Goal: Task Accomplishment & Management: Manage account settings

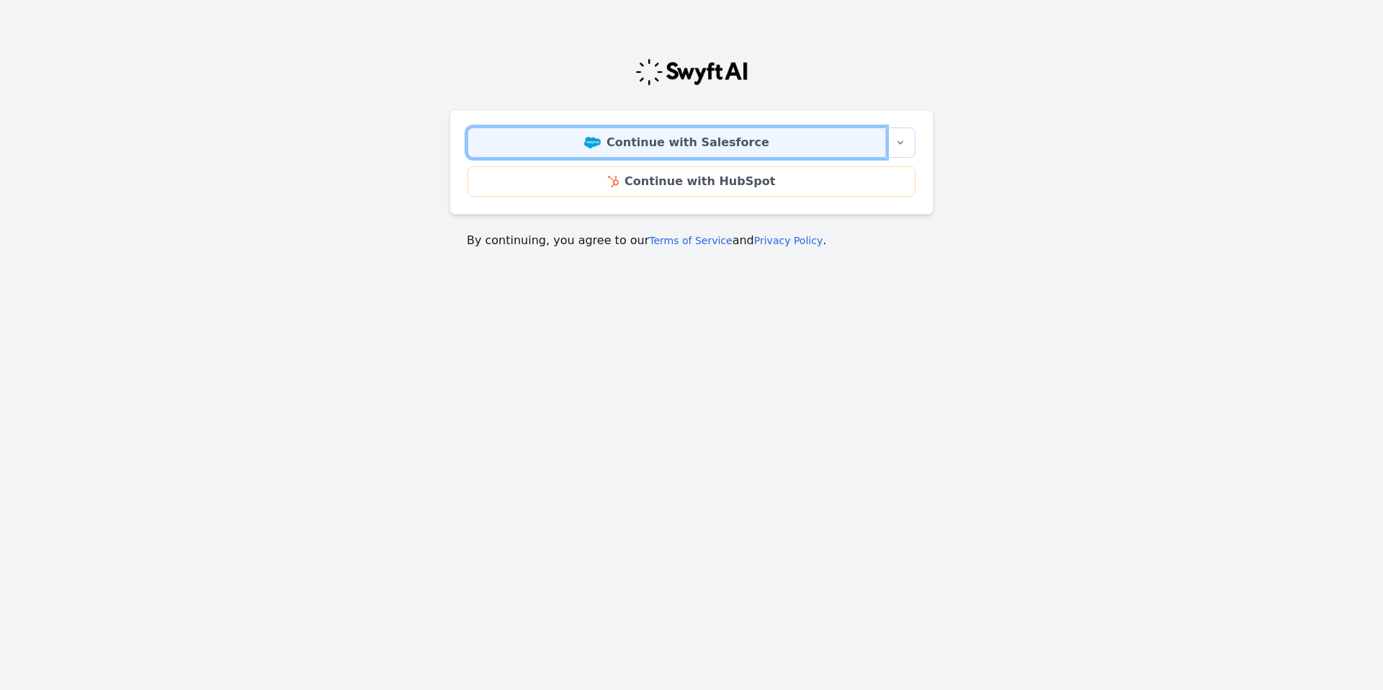
click at [663, 139] on link "Continue with Salesforce" at bounding box center [677, 143] width 419 height 30
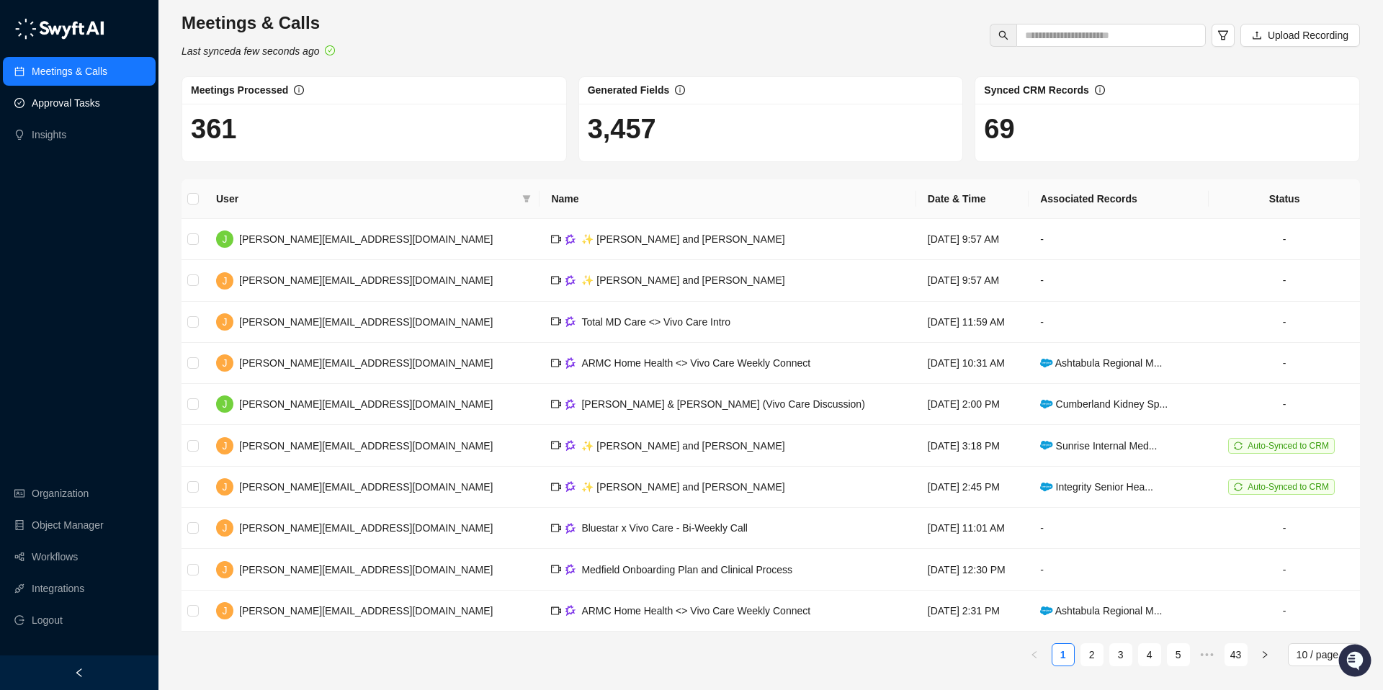
click at [79, 106] on link "Approval Tasks" at bounding box center [66, 103] width 68 height 29
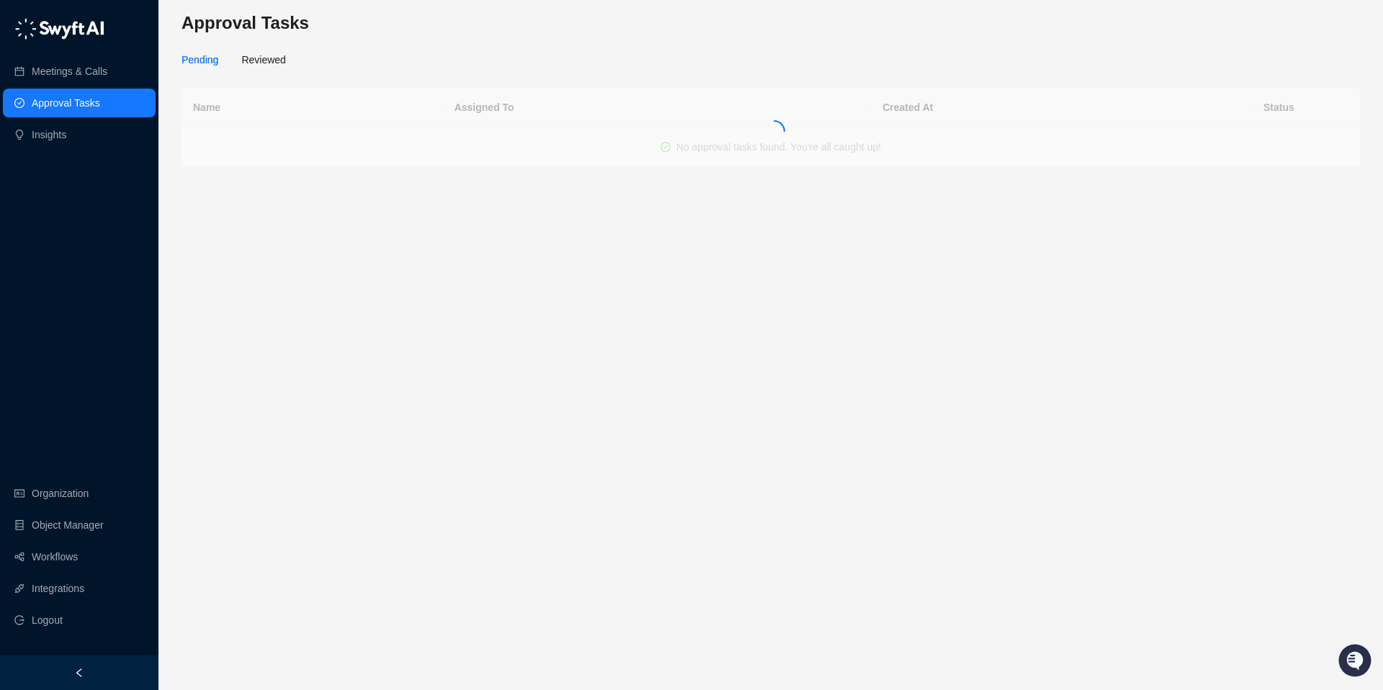
click at [79, 106] on link "Approval Tasks" at bounding box center [66, 103] width 68 height 29
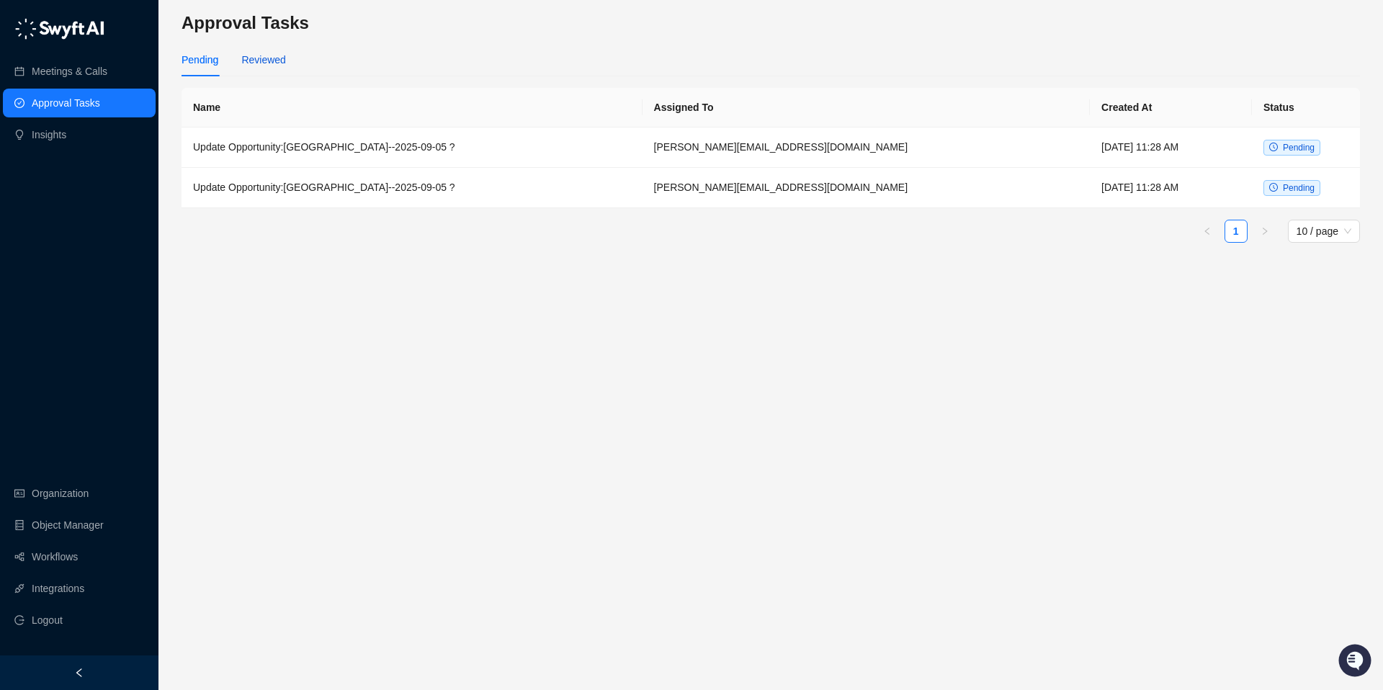
click at [257, 64] on div "Reviewed" at bounding box center [263, 60] width 44 height 16
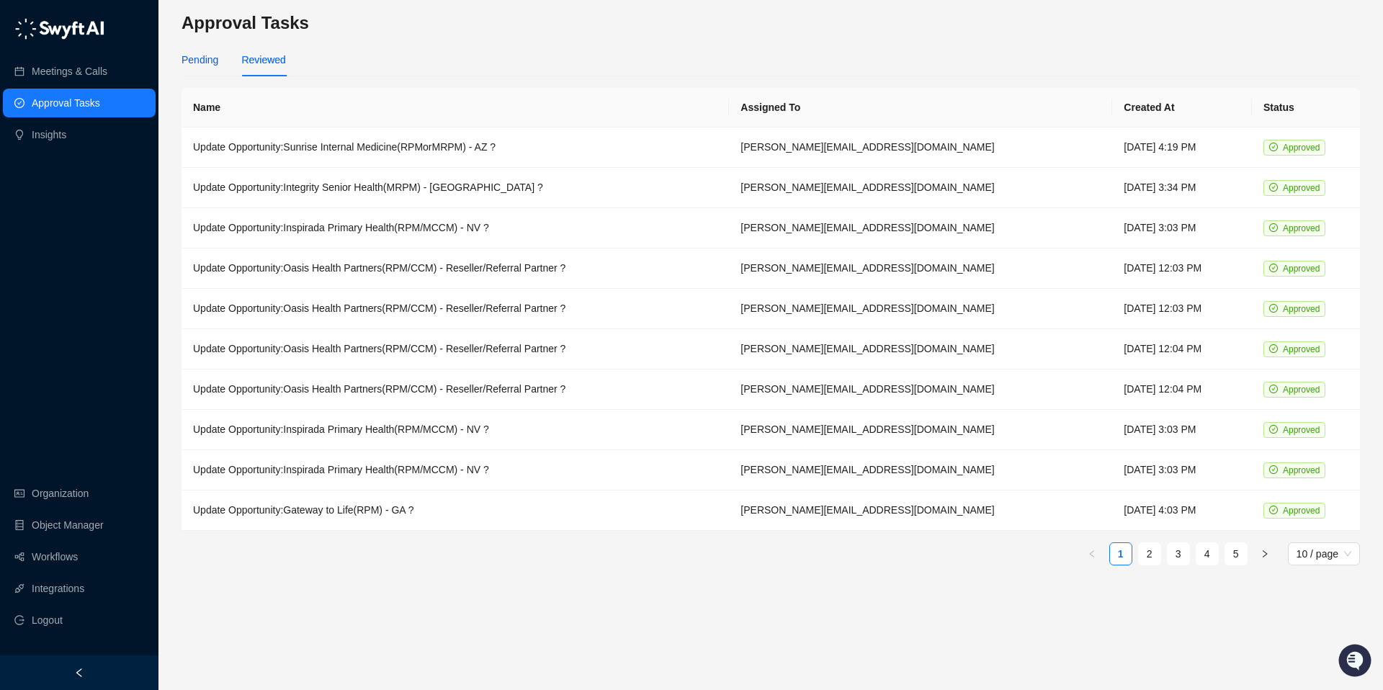
click at [213, 58] on div "Pending" at bounding box center [200, 60] width 37 height 16
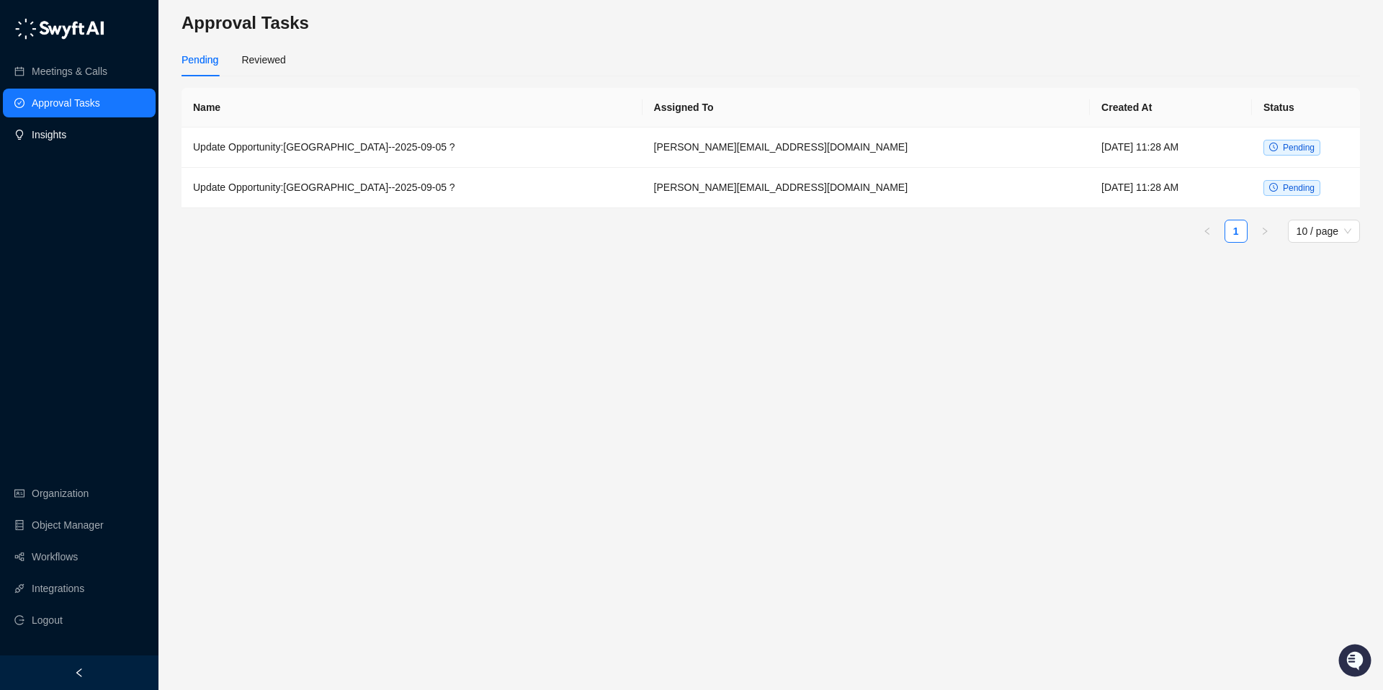
click at [40, 128] on link "Insights" at bounding box center [49, 134] width 35 height 29
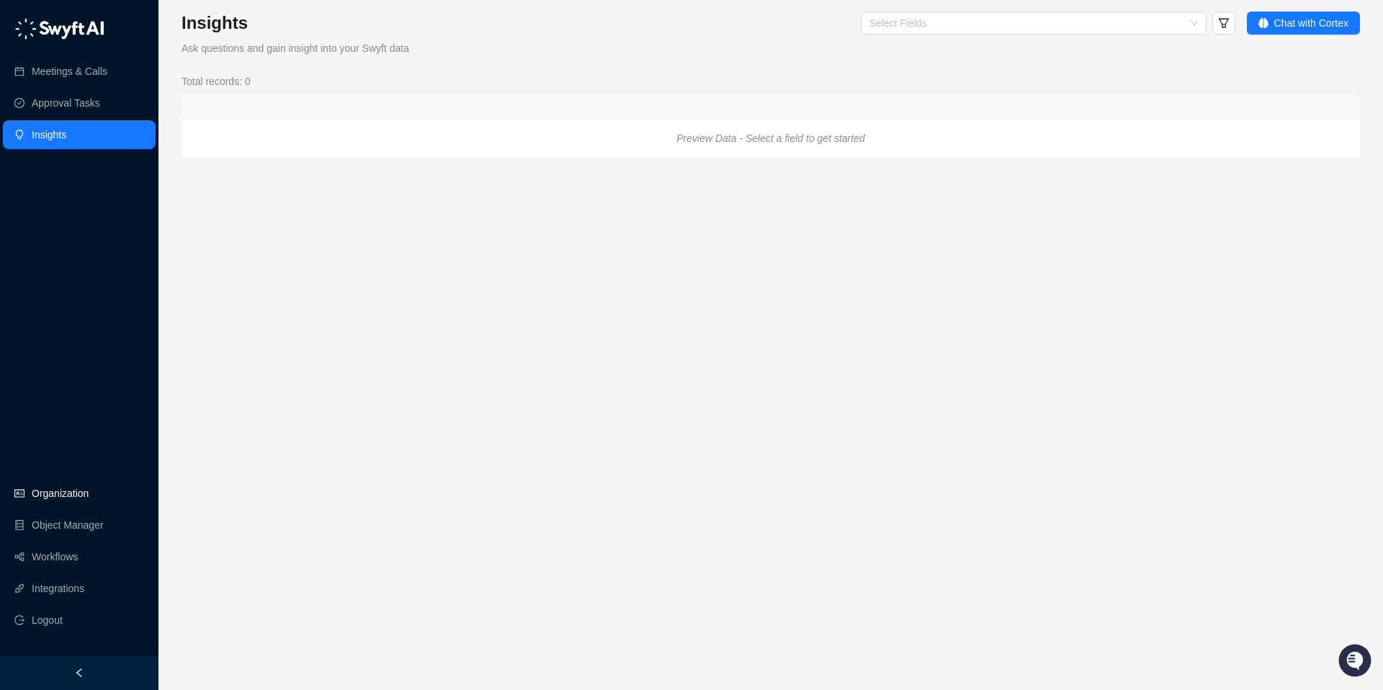
click at [57, 497] on link "Organization" at bounding box center [60, 493] width 57 height 29
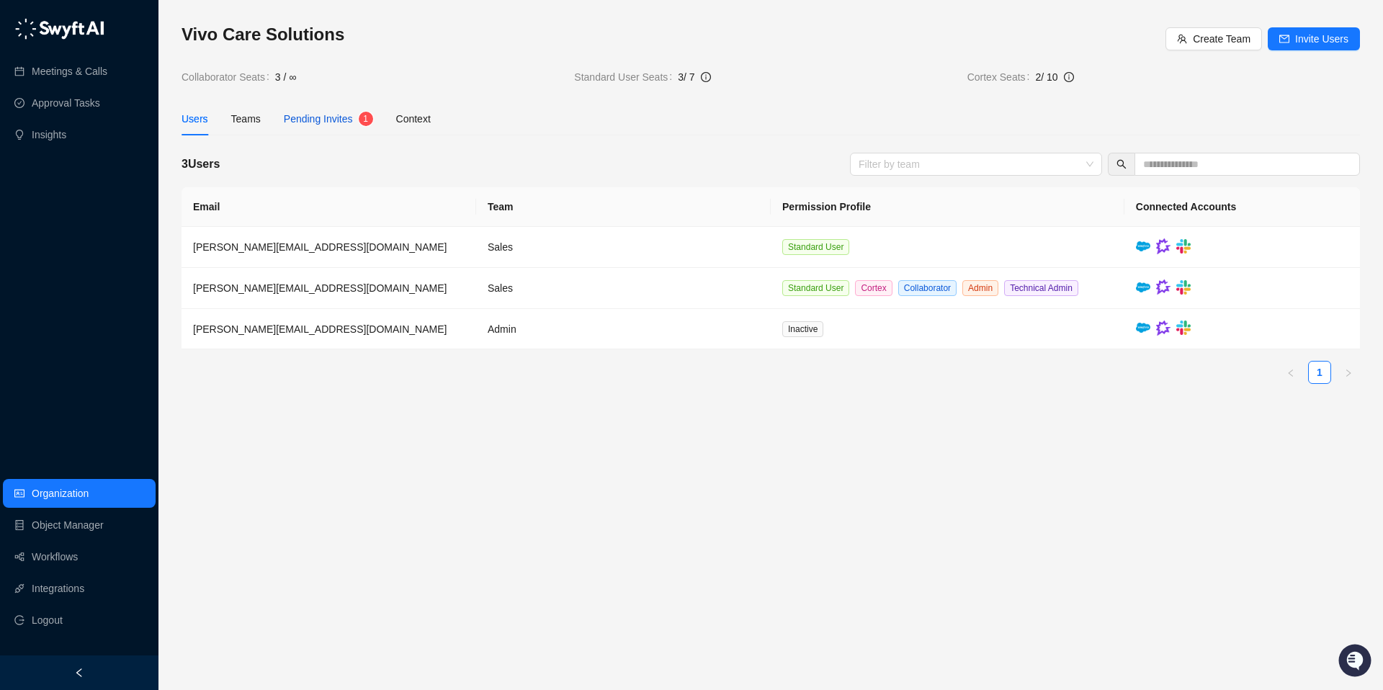
click at [314, 120] on span "Pending Invites" at bounding box center [318, 119] width 69 height 12
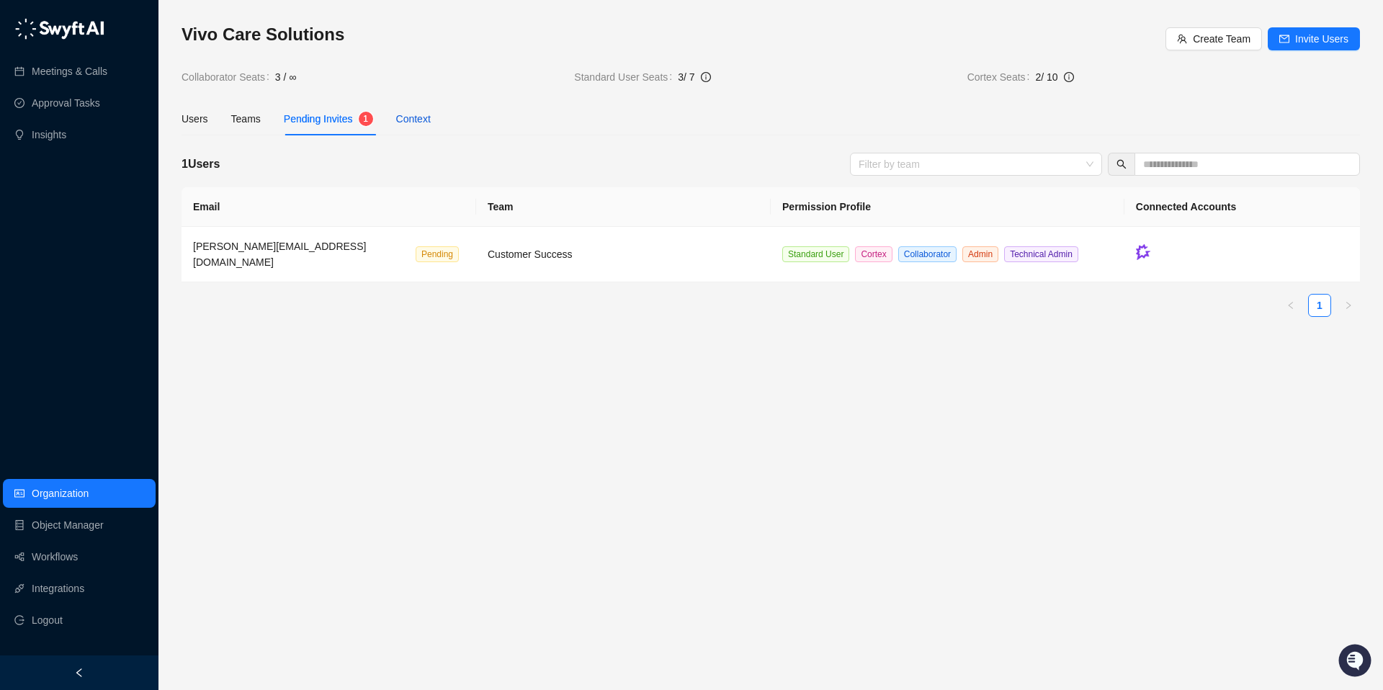
click at [419, 117] on div "Context" at bounding box center [413, 119] width 35 height 16
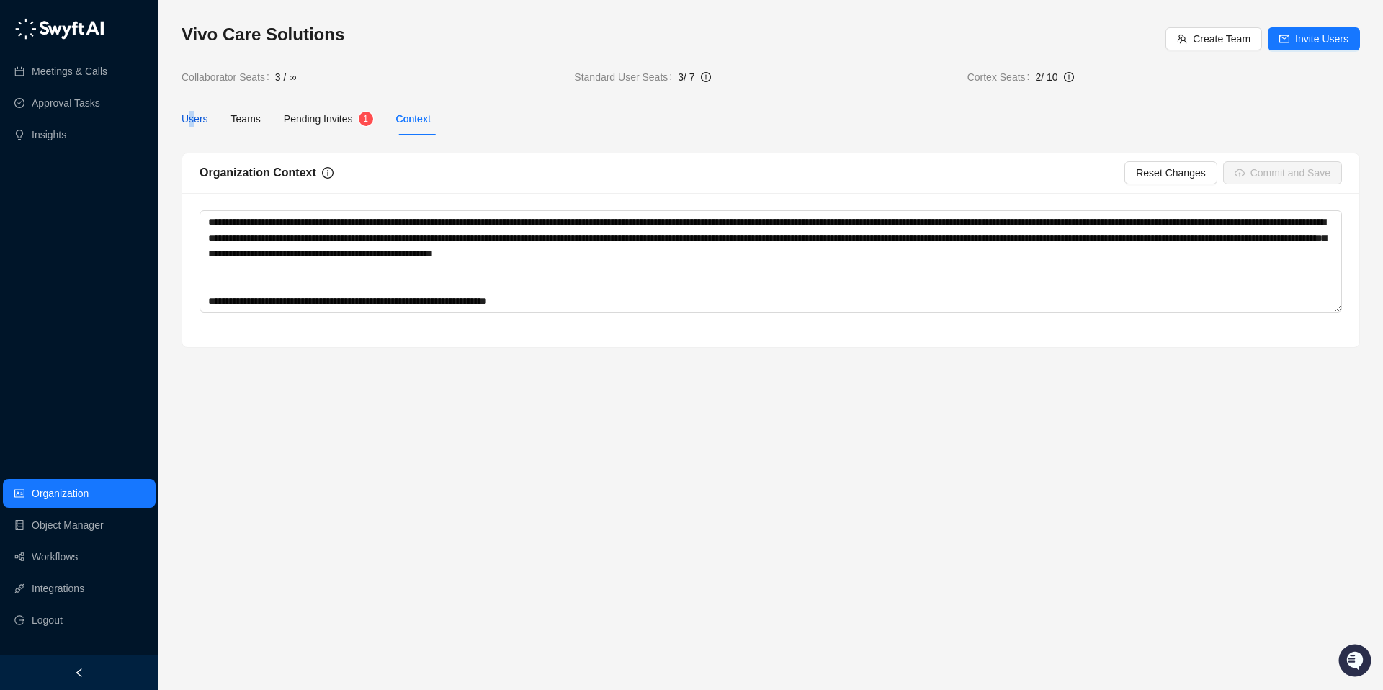
click at [191, 123] on div "Users" at bounding box center [195, 119] width 27 height 16
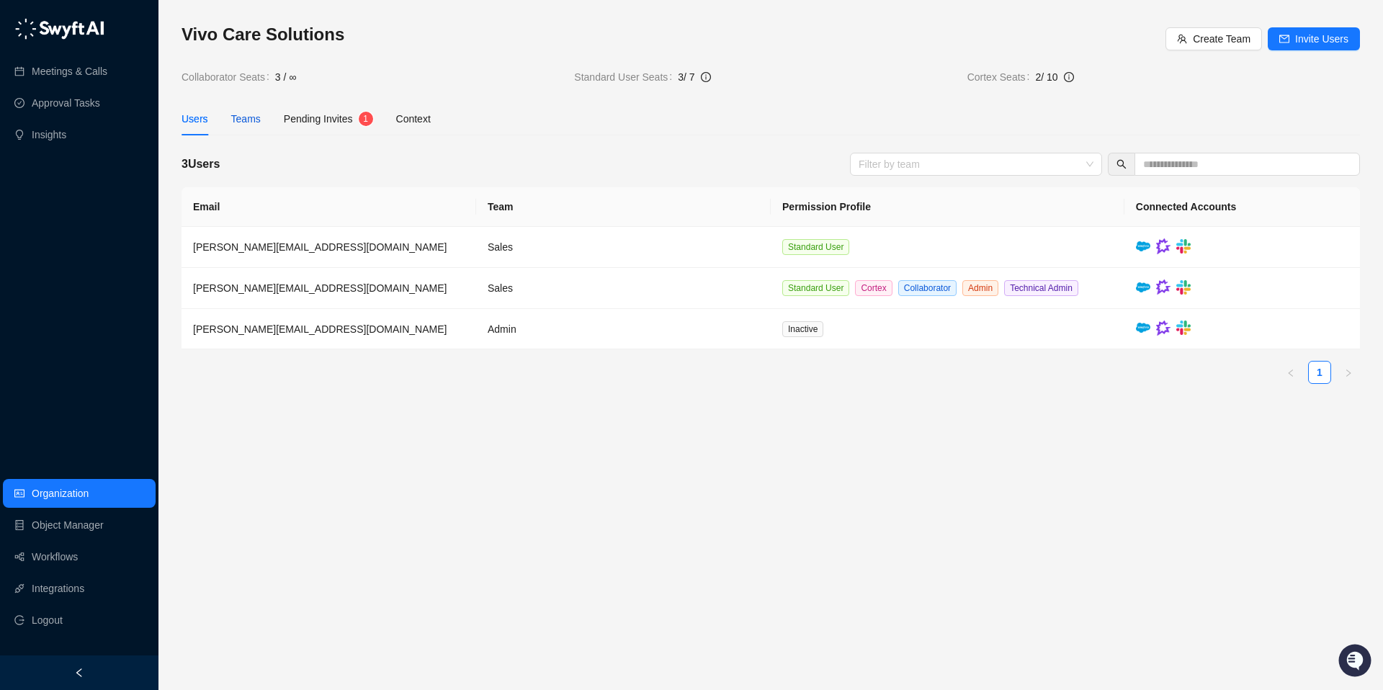
click at [241, 120] on div "Teams" at bounding box center [246, 119] width 30 height 16
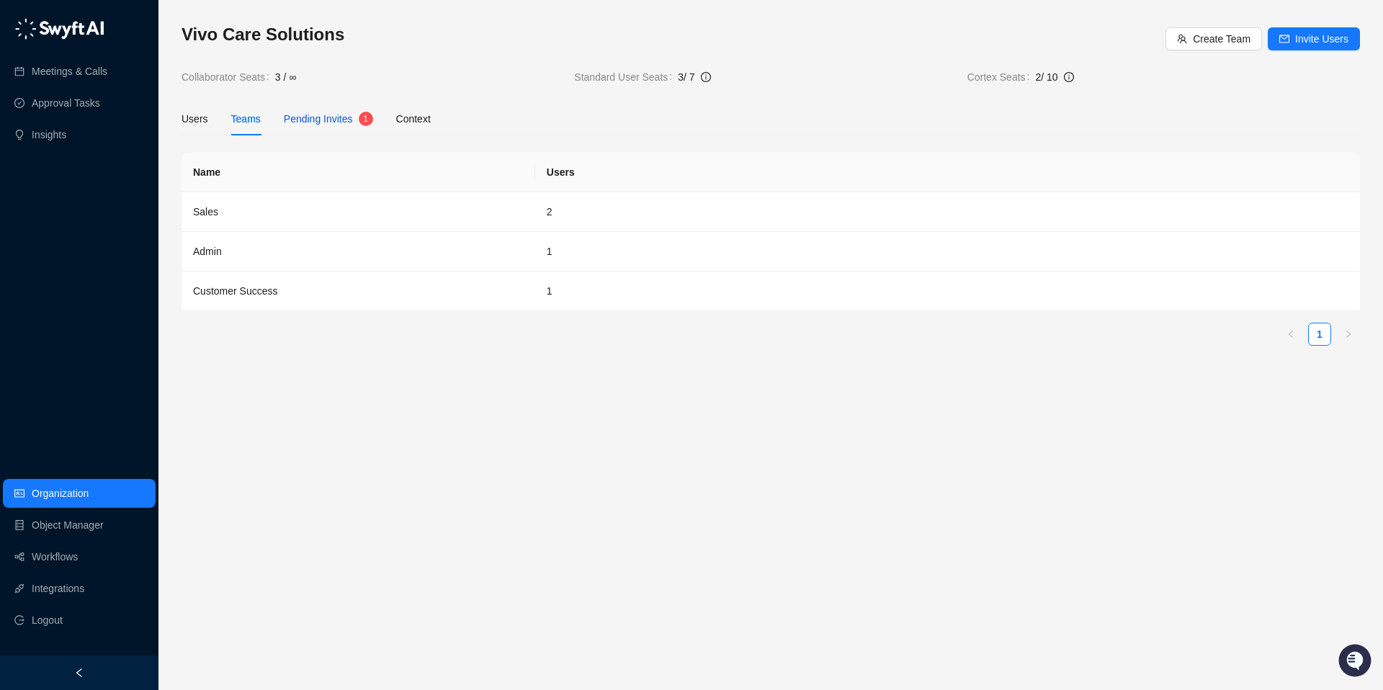
click at [309, 124] on span "Pending Invites" at bounding box center [318, 119] width 69 height 12
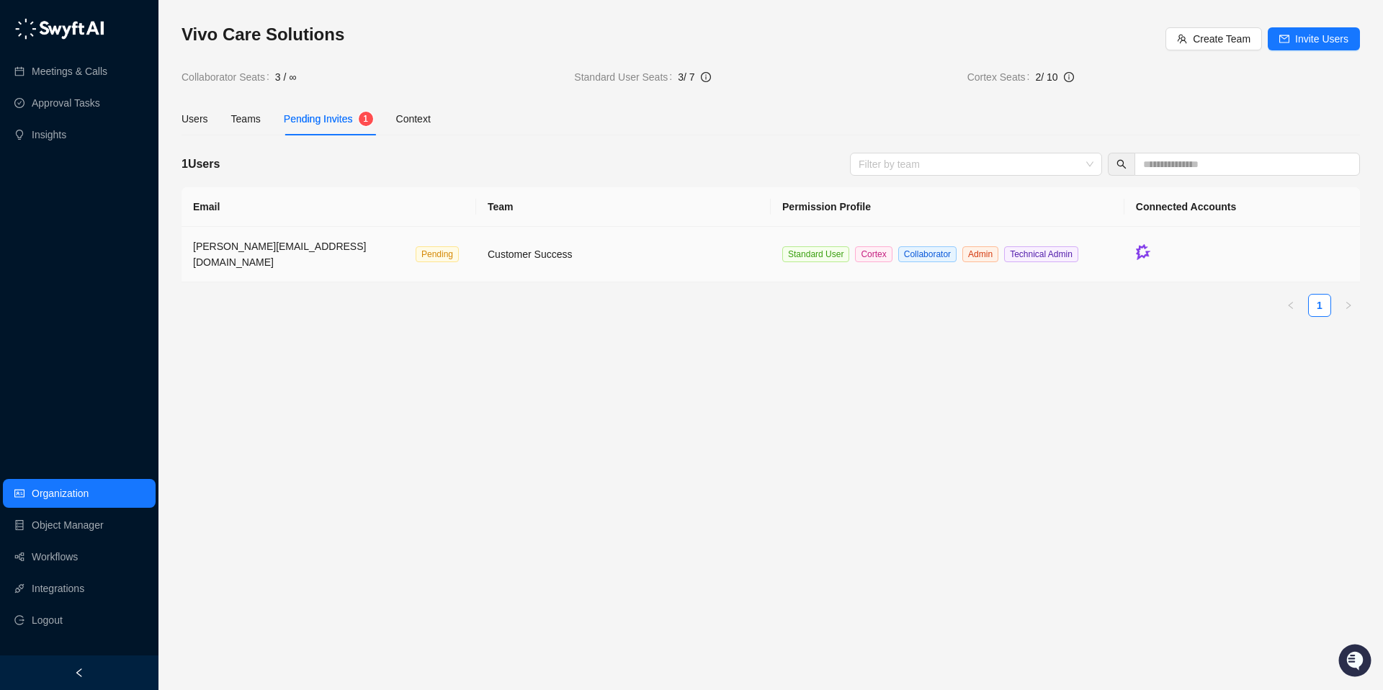
click at [351, 258] on td "sherri@vivocaresolutions.com Pending" at bounding box center [329, 254] width 295 height 55
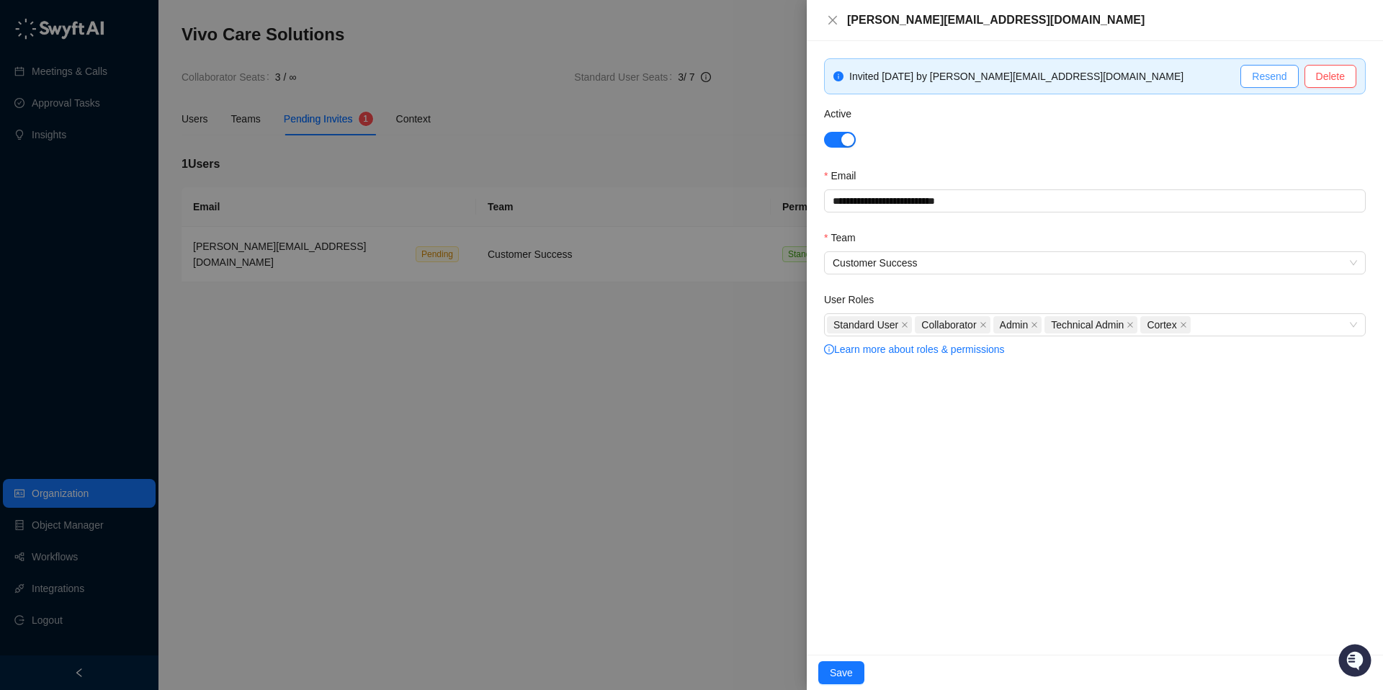
click at [1262, 78] on span "Resend" at bounding box center [1269, 76] width 35 height 16
click at [853, 671] on button "Save" at bounding box center [841, 672] width 46 height 23
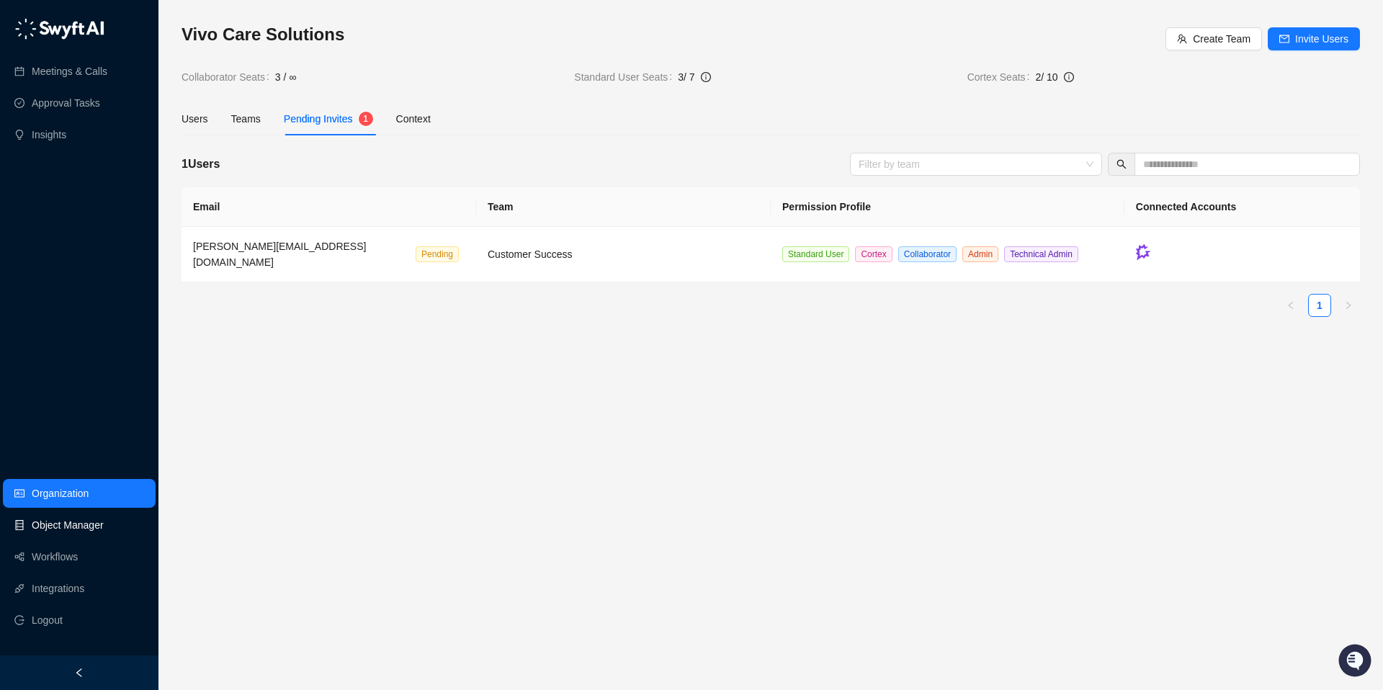
click at [71, 527] on link "Object Manager" at bounding box center [68, 525] width 72 height 29
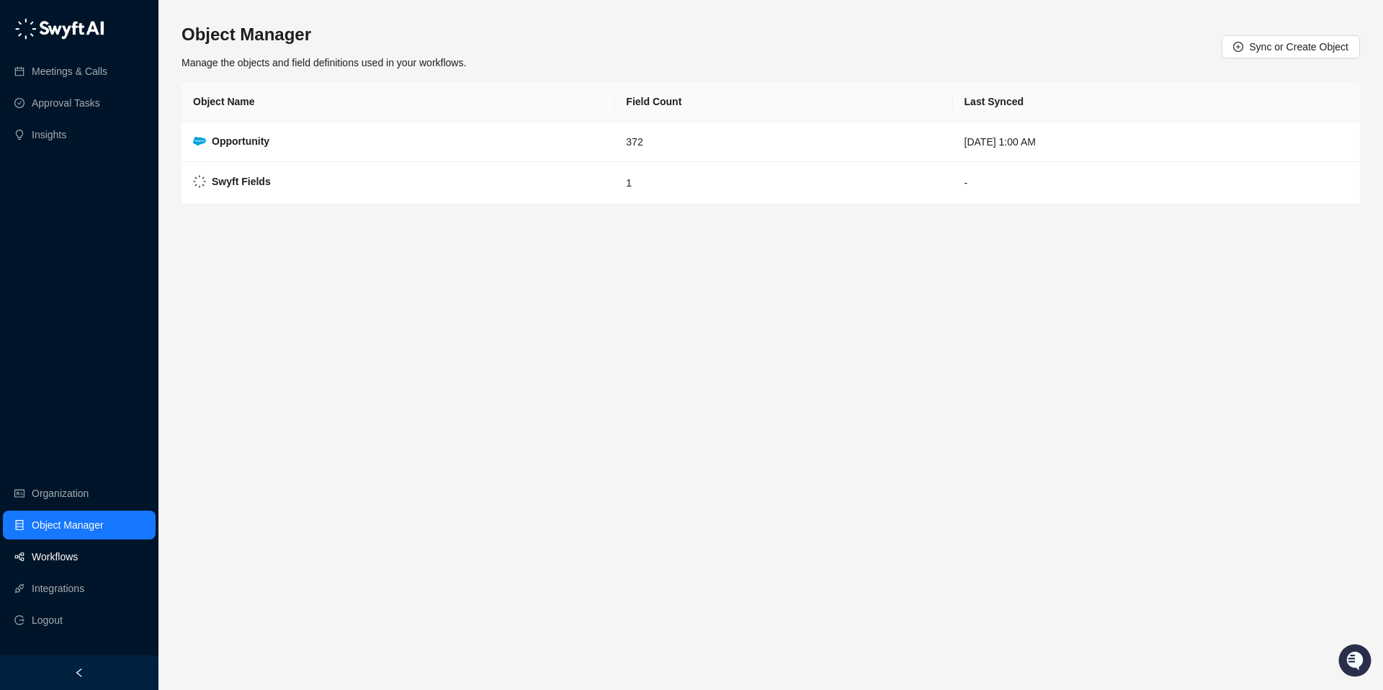
click at [67, 555] on link "Workflows" at bounding box center [55, 557] width 46 height 29
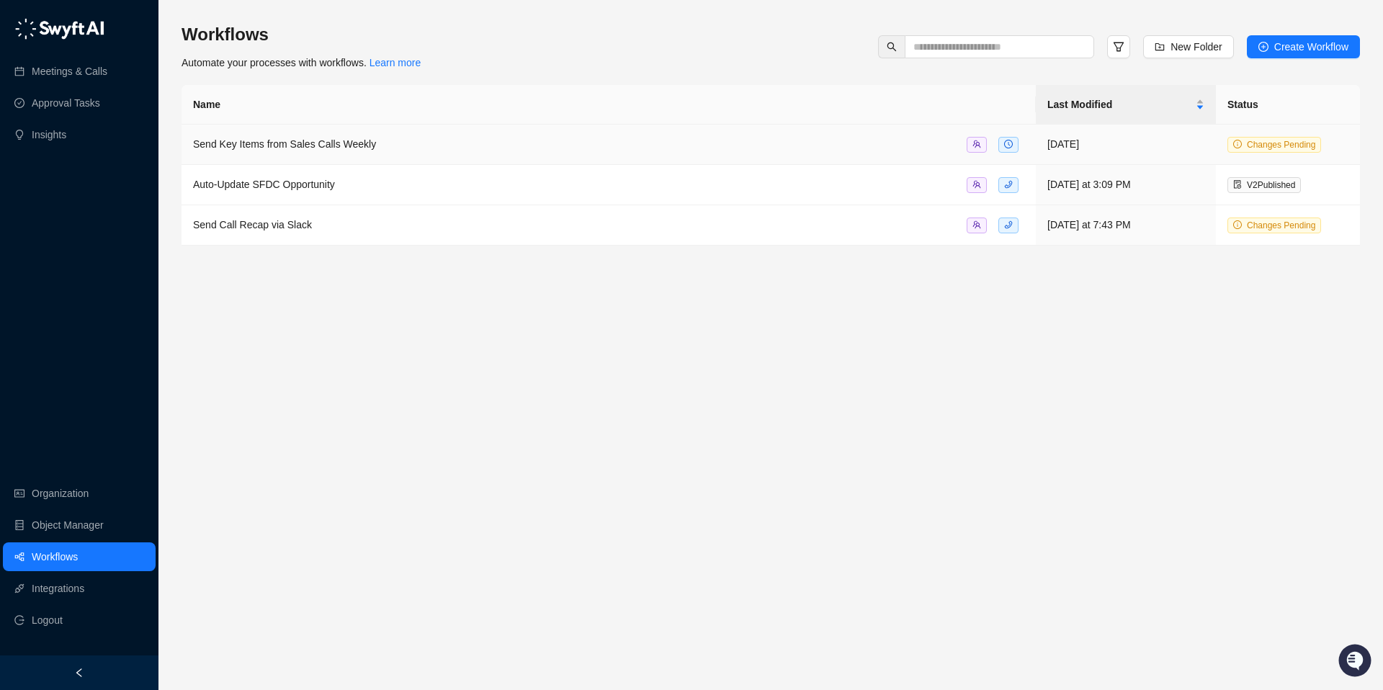
click at [1282, 146] on span "Changes Pending" at bounding box center [1281, 145] width 68 height 10
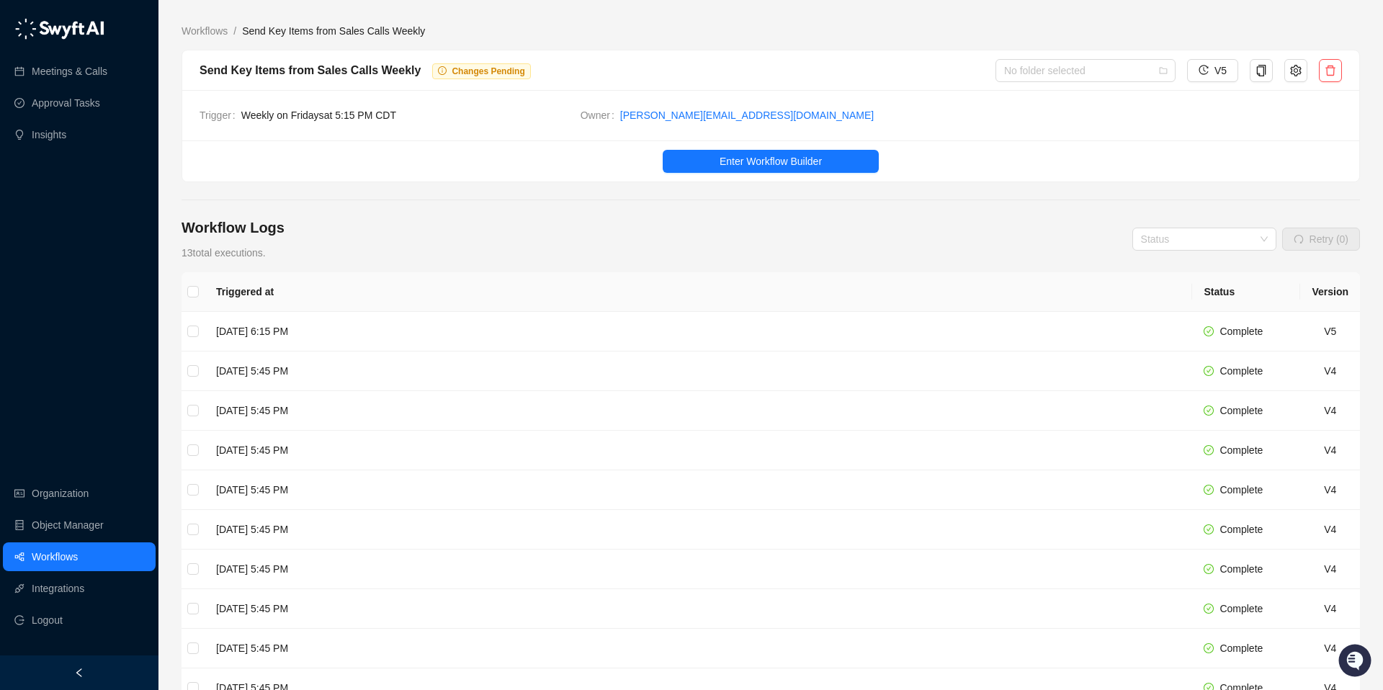
click at [491, 63] on span "Changes Pending" at bounding box center [481, 71] width 98 height 16
click at [443, 84] on div "Send Key Items from Sales Calls Weekly Changes Pending No folder selected V5" at bounding box center [770, 70] width 1177 height 40
click at [449, 63] on span "Changes Pending" at bounding box center [481, 71] width 98 height 16
click at [446, 68] on span "Changes Pending" at bounding box center [481, 71] width 98 height 16
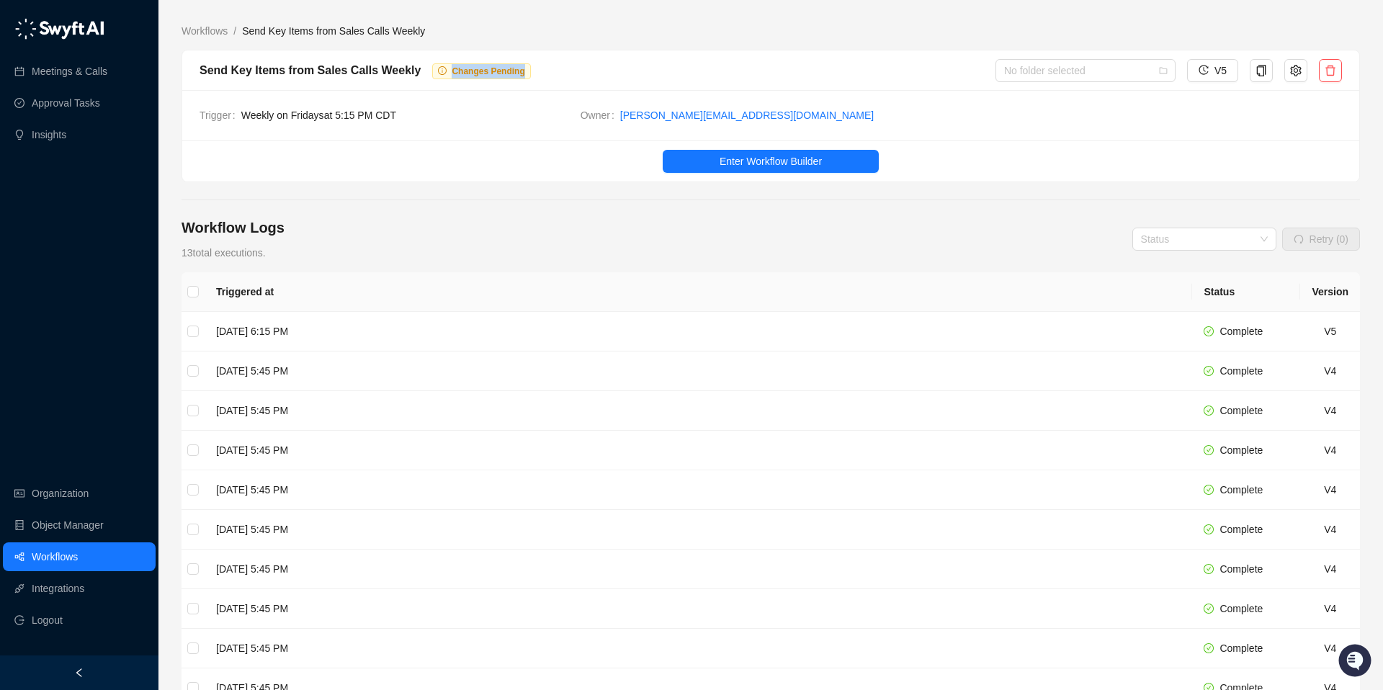
click at [446, 68] on span "Changes Pending" at bounding box center [481, 71] width 98 height 16
click at [777, 164] on span "Enter Workflow Builder" at bounding box center [771, 161] width 102 height 16
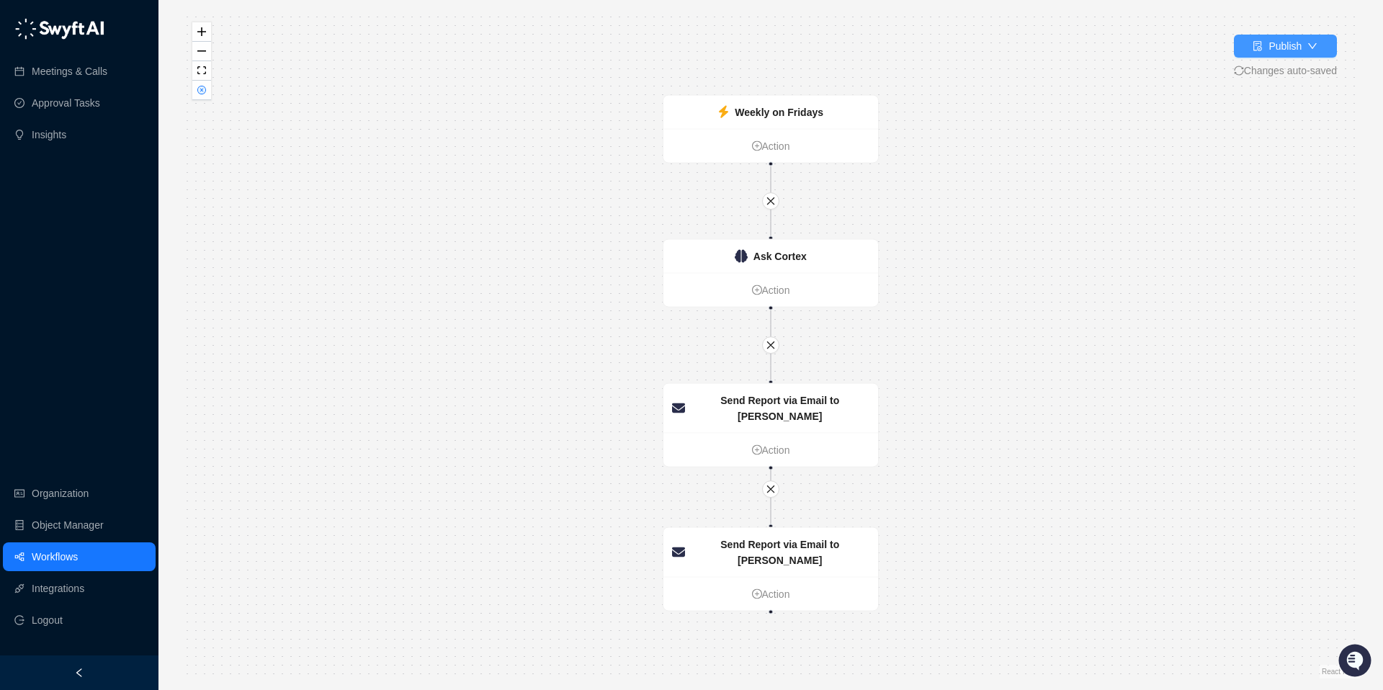
click at [1275, 42] on div "Publish" at bounding box center [1285, 46] width 33 height 16
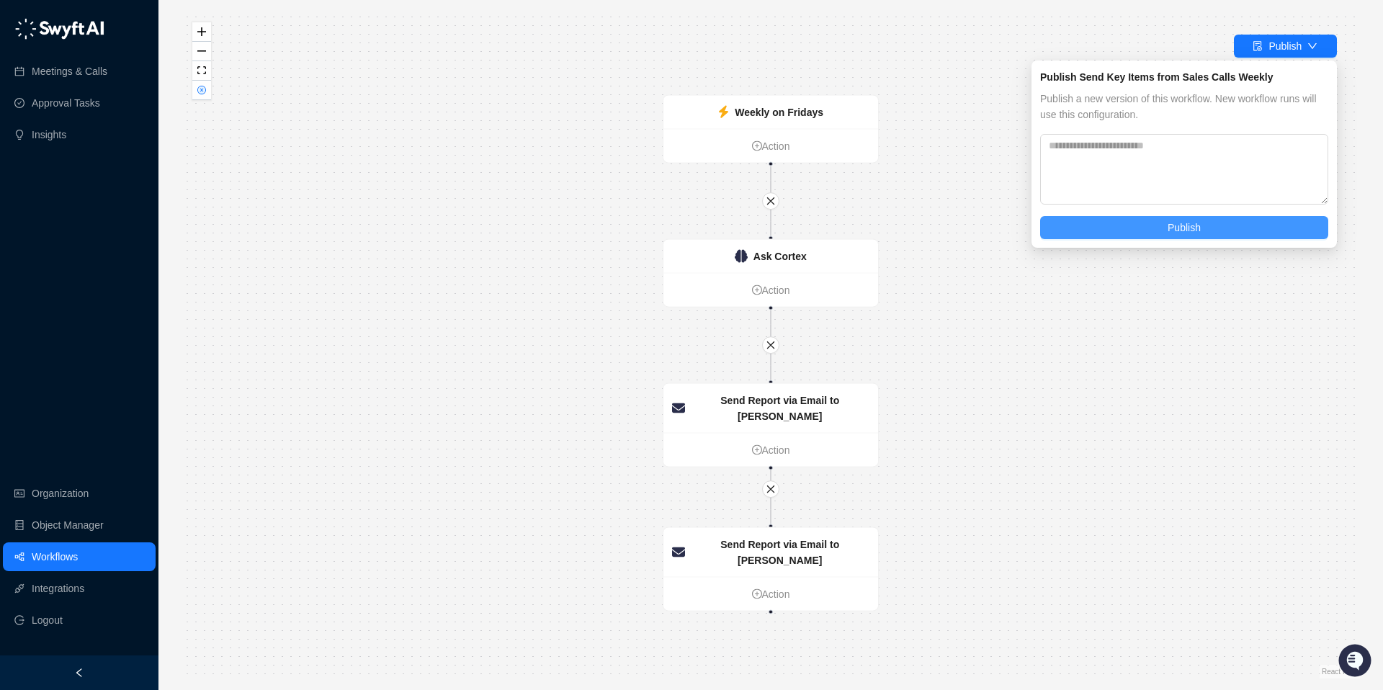
click at [1126, 230] on button "Publish" at bounding box center [1184, 227] width 288 height 23
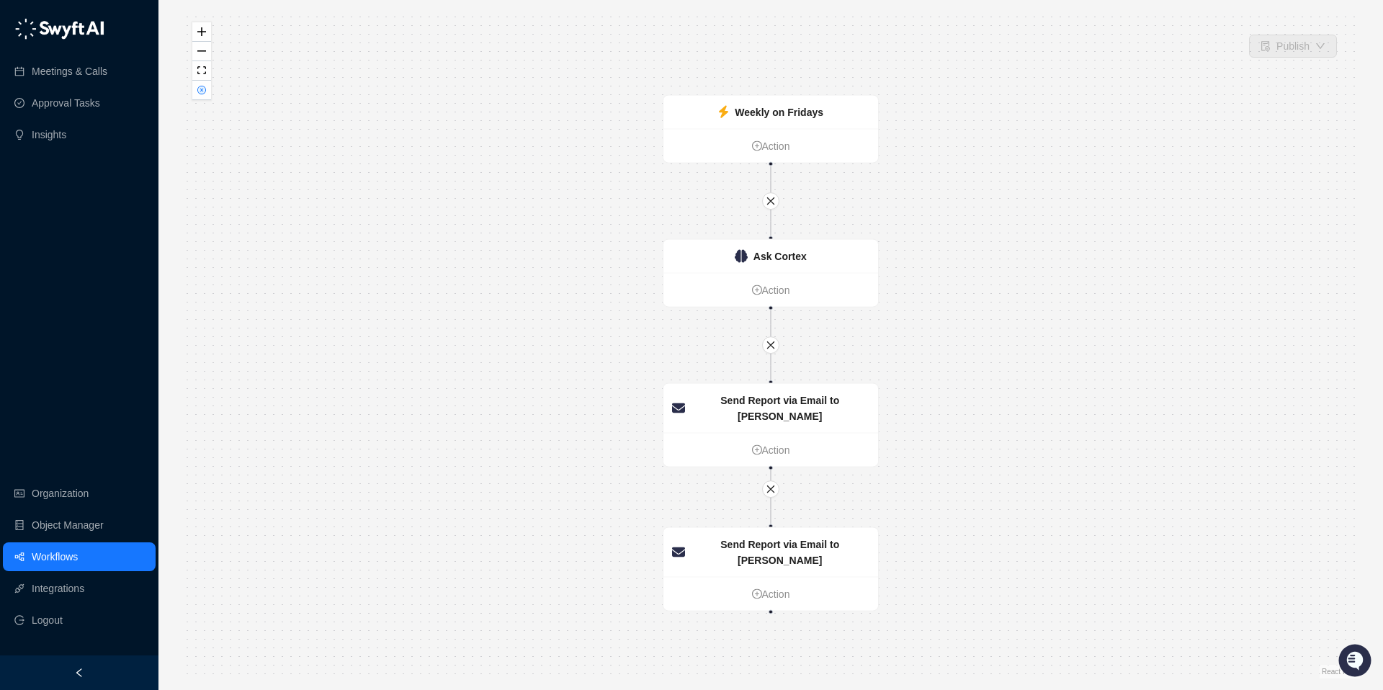
click at [78, 556] on link "Workflows" at bounding box center [55, 557] width 46 height 29
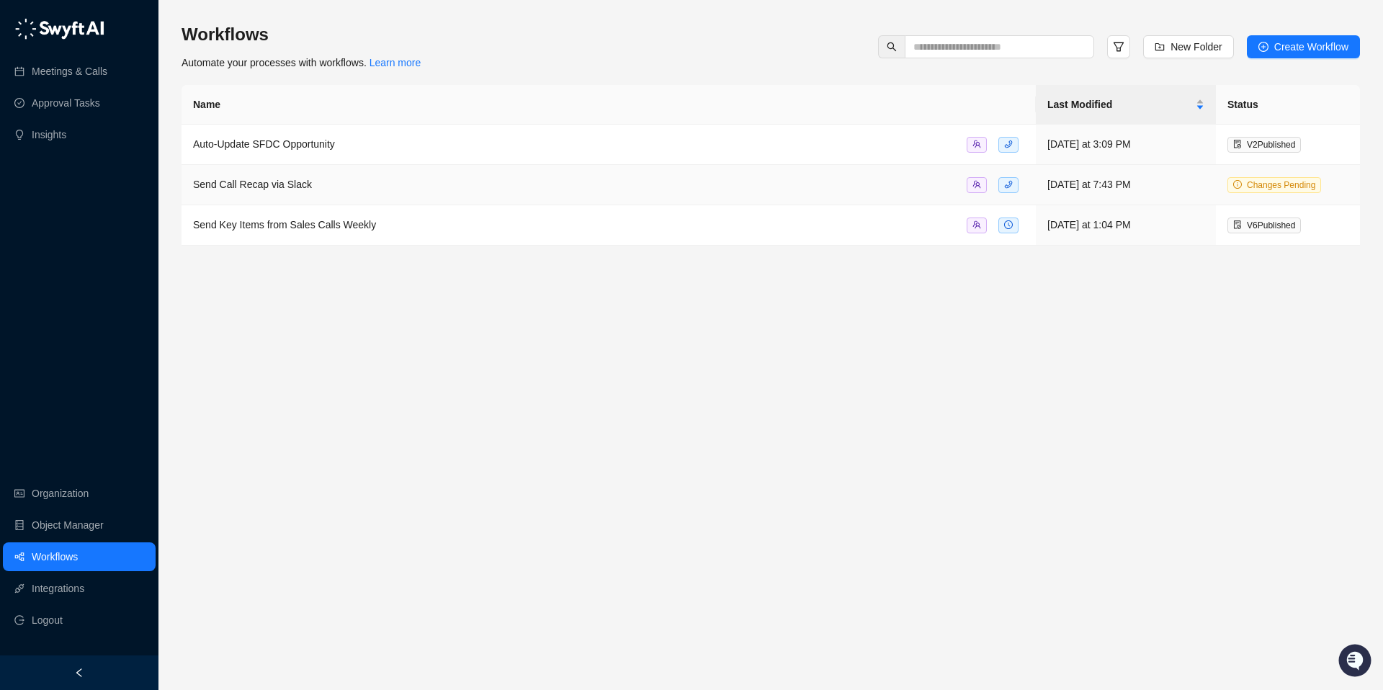
click at [1271, 184] on span "Changes Pending" at bounding box center [1281, 185] width 68 height 10
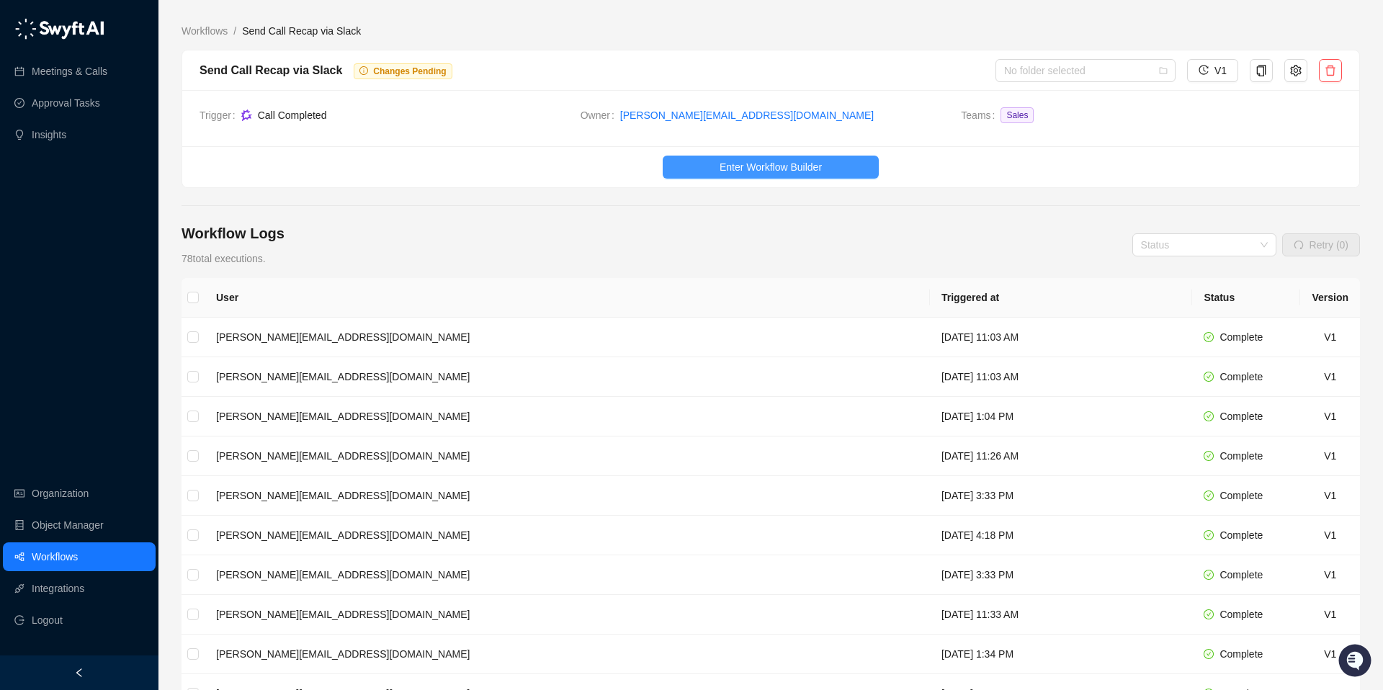
click at [744, 161] on span "Enter Workflow Builder" at bounding box center [771, 167] width 102 height 16
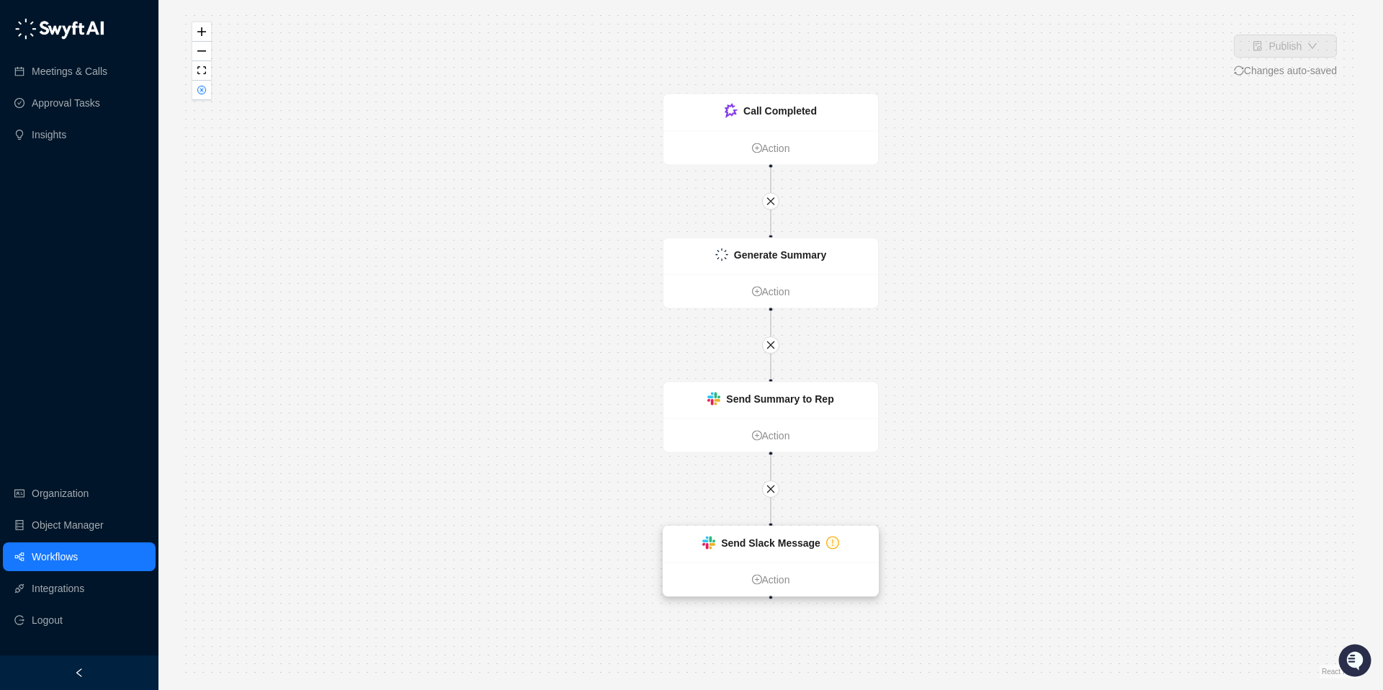
click at [787, 561] on div "Send Slack Message Action" at bounding box center [771, 561] width 216 height 71
click at [731, 550] on div "Send Slack Message" at bounding box center [771, 544] width 215 height 36
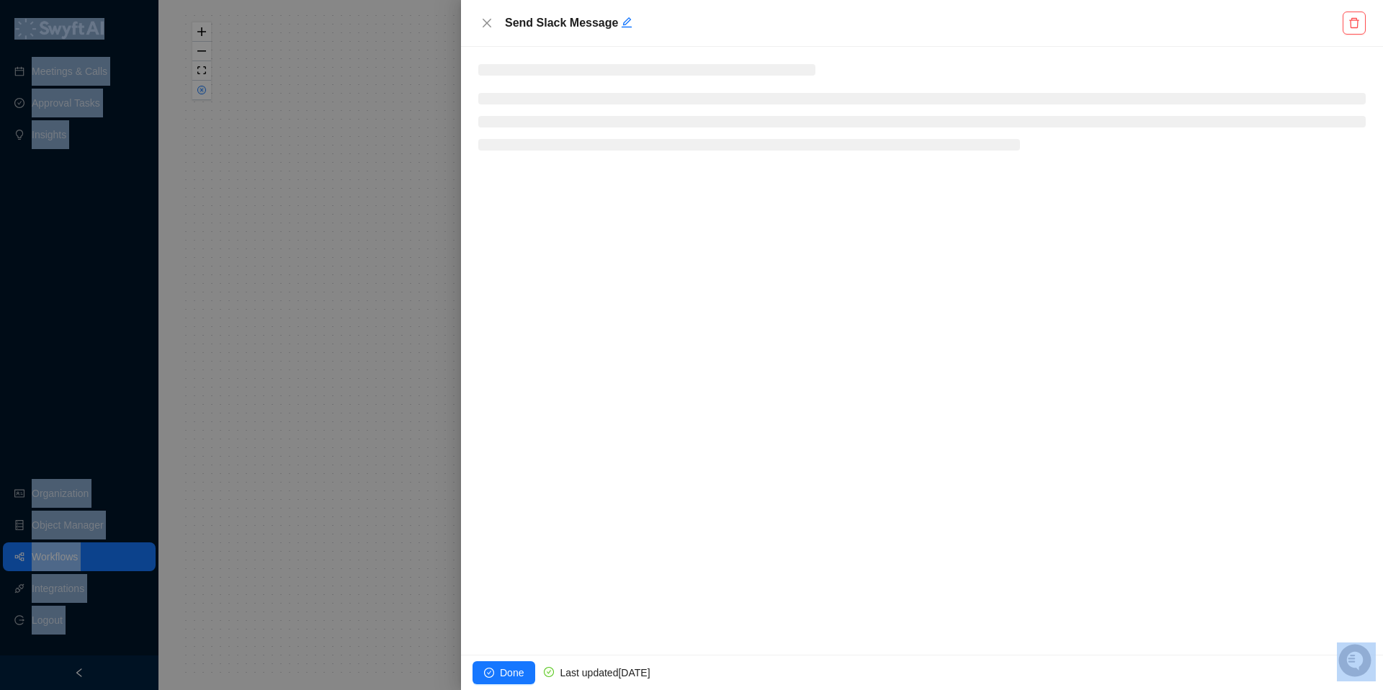
click at [731, 550] on div at bounding box center [691, 345] width 1383 height 690
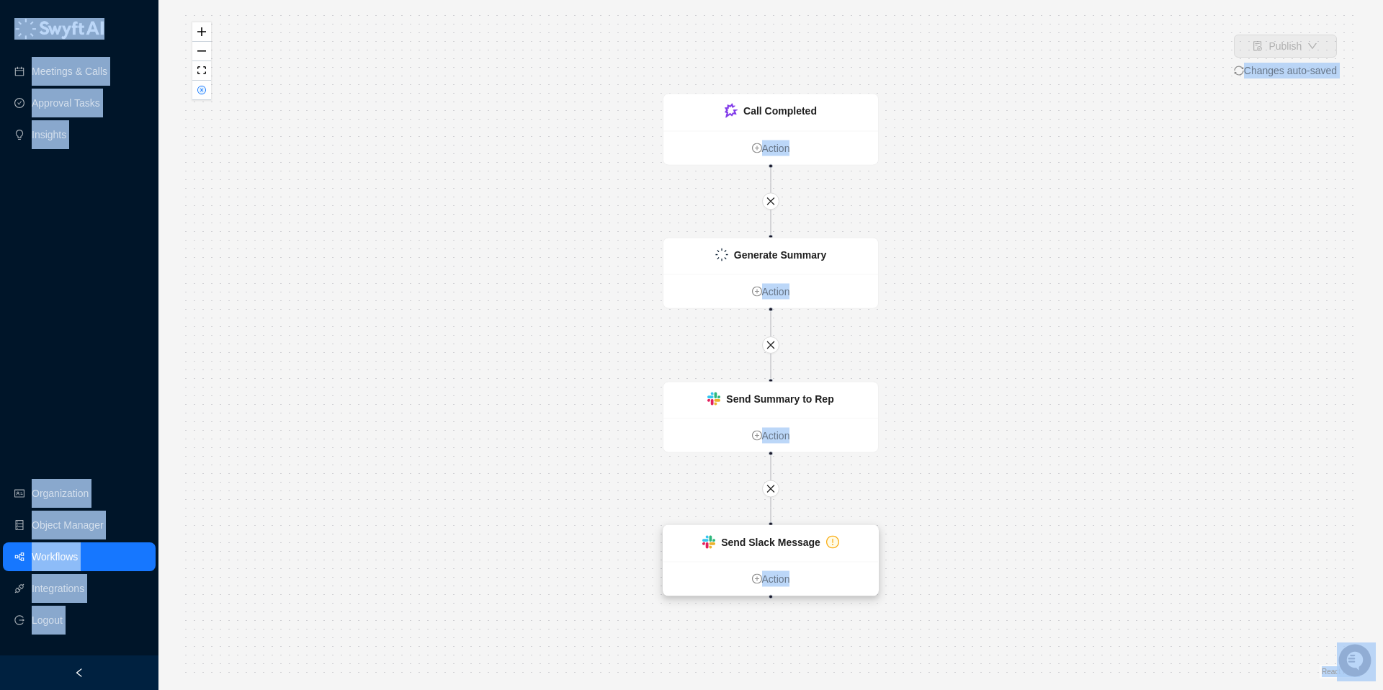
click at [748, 548] on strong "Send Slack Message" at bounding box center [770, 543] width 99 height 12
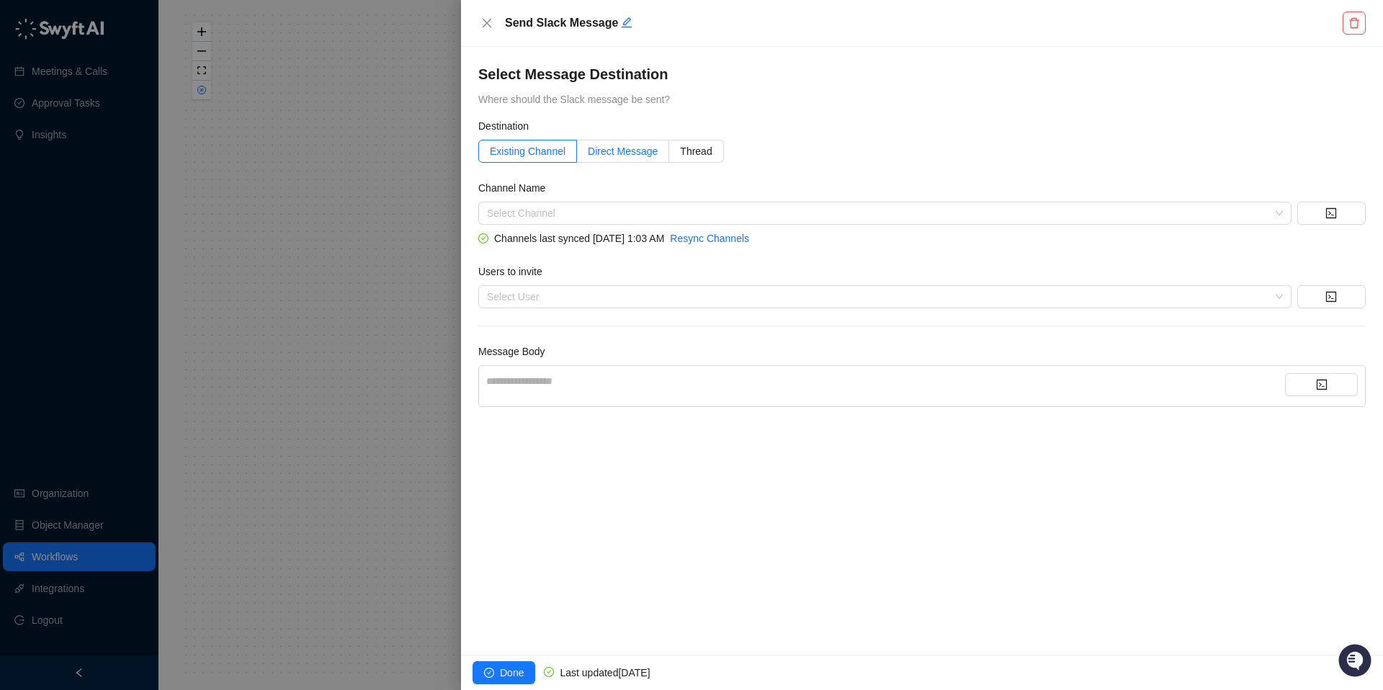
click at [619, 146] on span "Direct Message" at bounding box center [623, 152] width 70 height 12
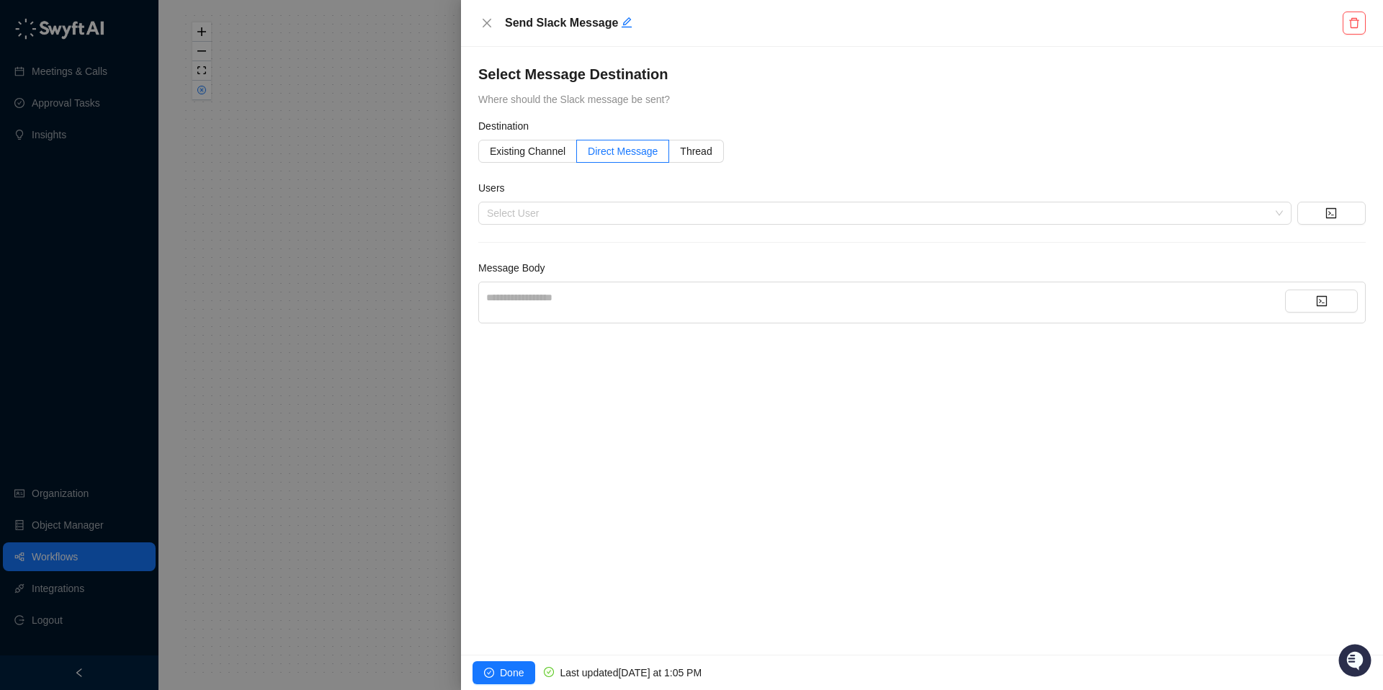
click at [594, 233] on form "**********" at bounding box center [922, 220] width 888 height 205
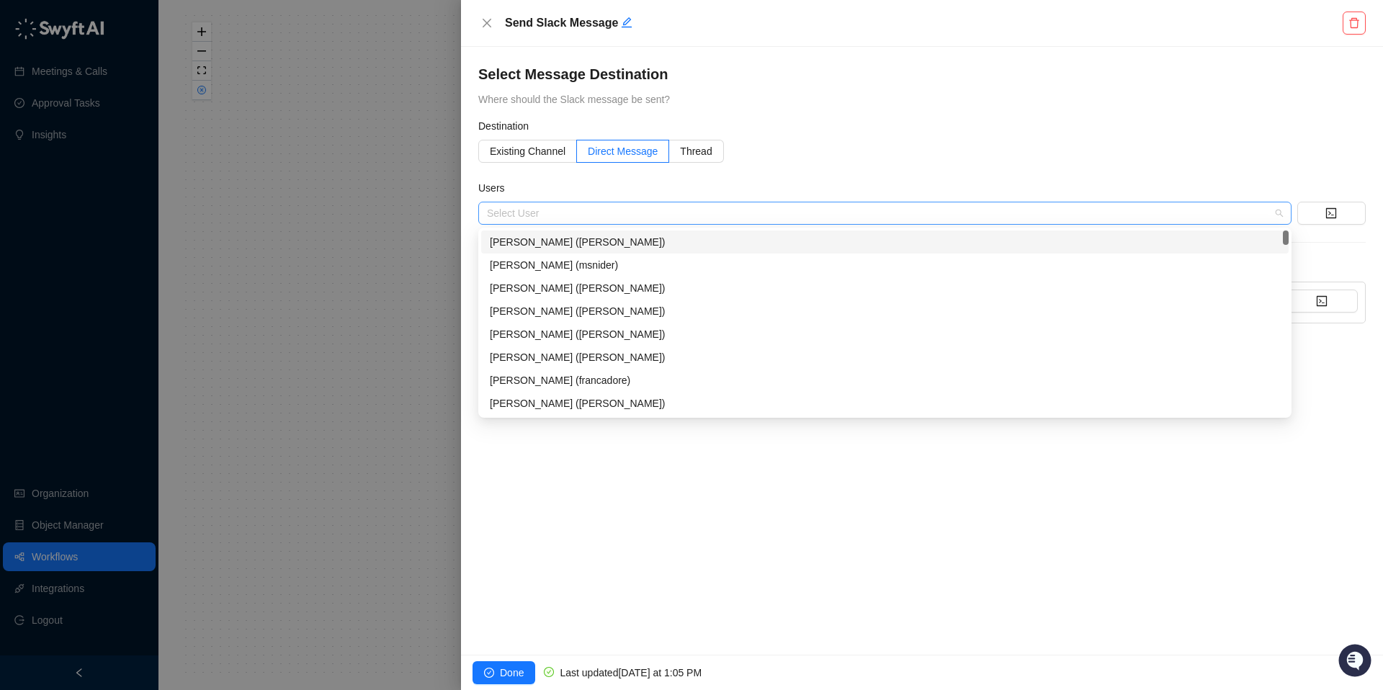
click at [599, 221] on div "Select User" at bounding box center [884, 213] width 813 height 23
click at [558, 238] on div "[PERSON_NAME] ([PERSON_NAME])" at bounding box center [885, 242] width 790 height 16
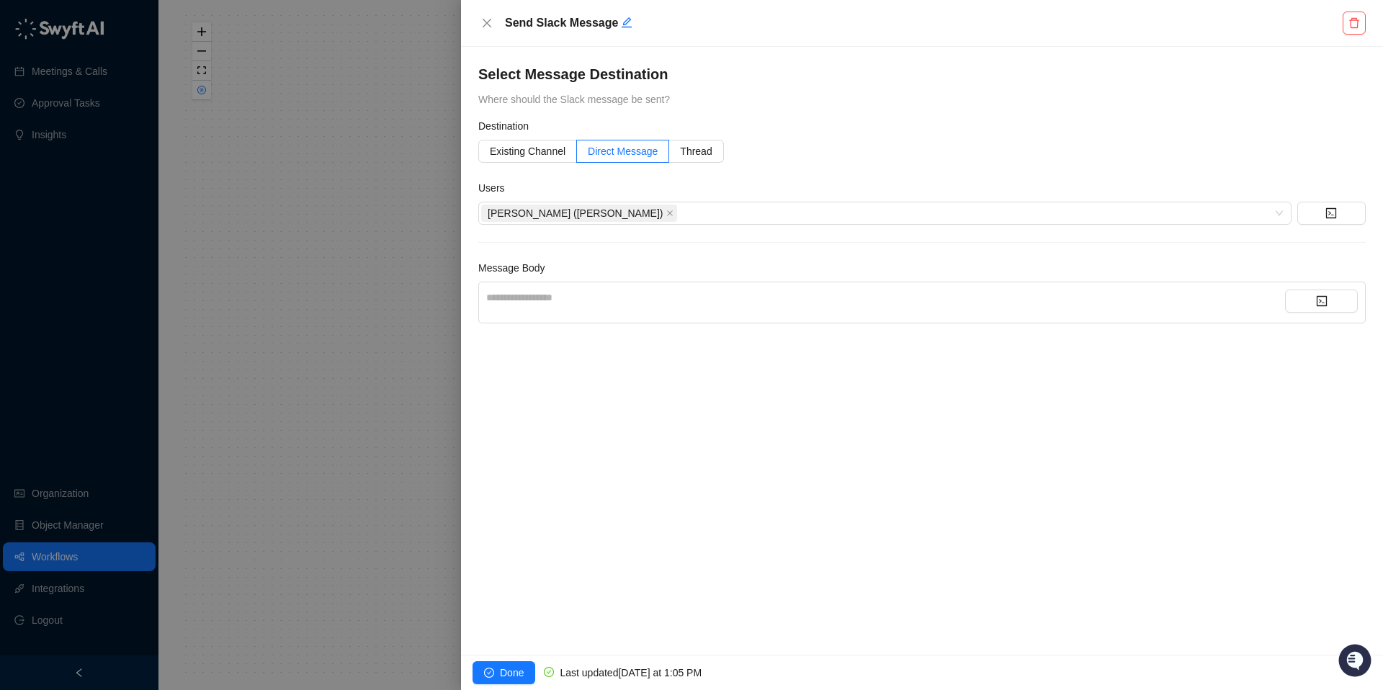
click at [865, 133] on div "Destination" at bounding box center [922, 129] width 888 height 22
click at [562, 293] on div "**********" at bounding box center [885, 298] width 799 height 16
click at [510, 668] on span "Done" at bounding box center [512, 673] width 24 height 16
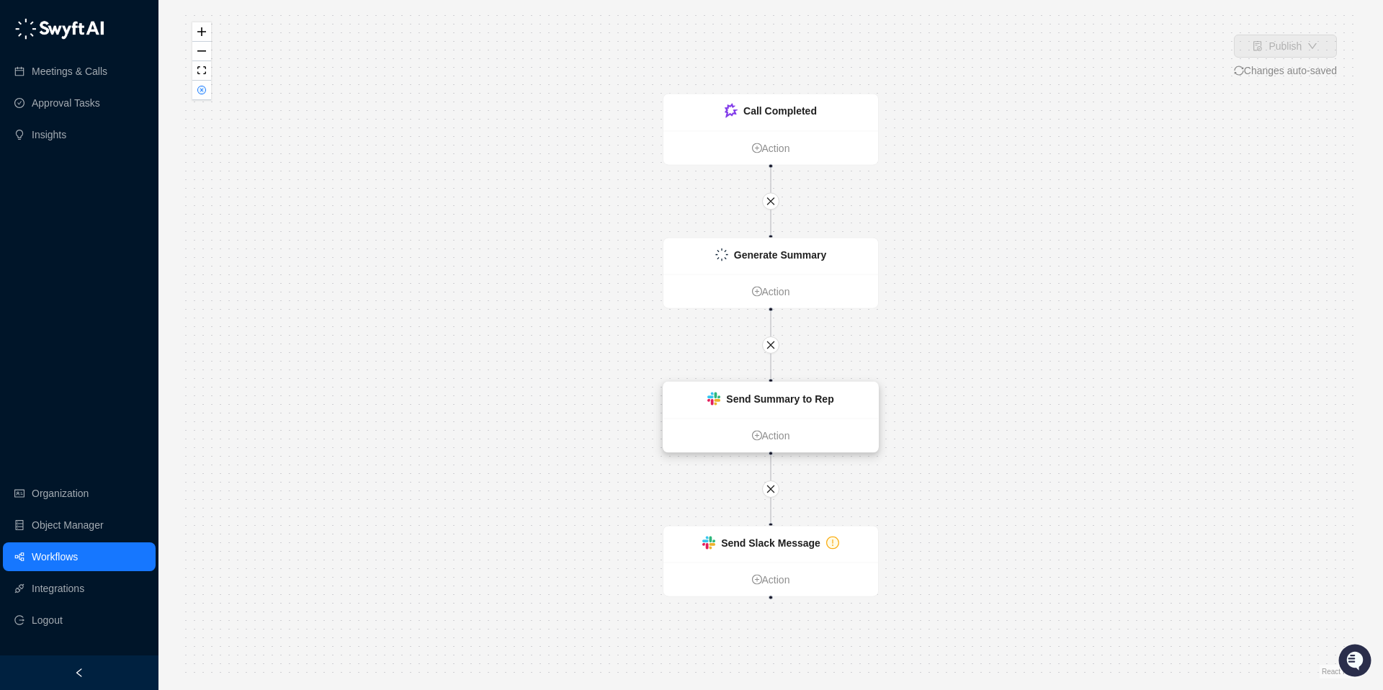
click at [763, 398] on strong "Send Summary to Rep" at bounding box center [779, 399] width 107 height 12
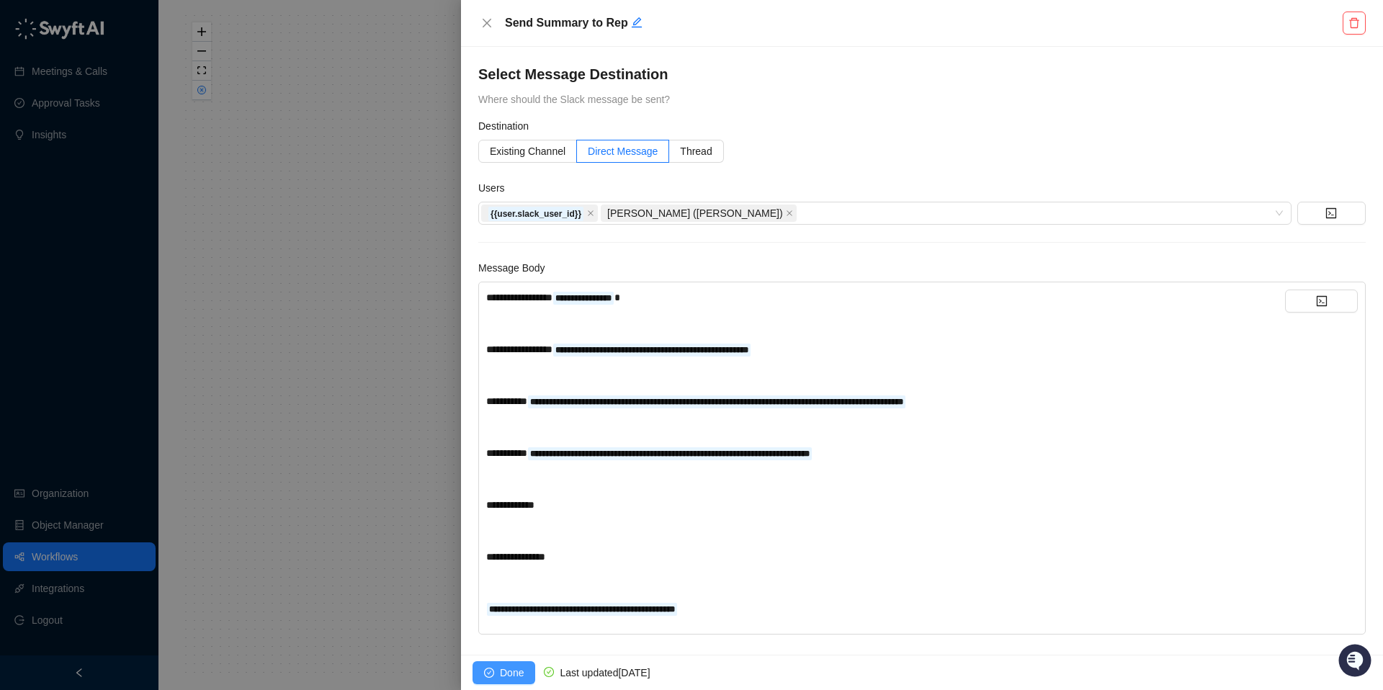
click at [513, 674] on span "Done" at bounding box center [512, 673] width 24 height 16
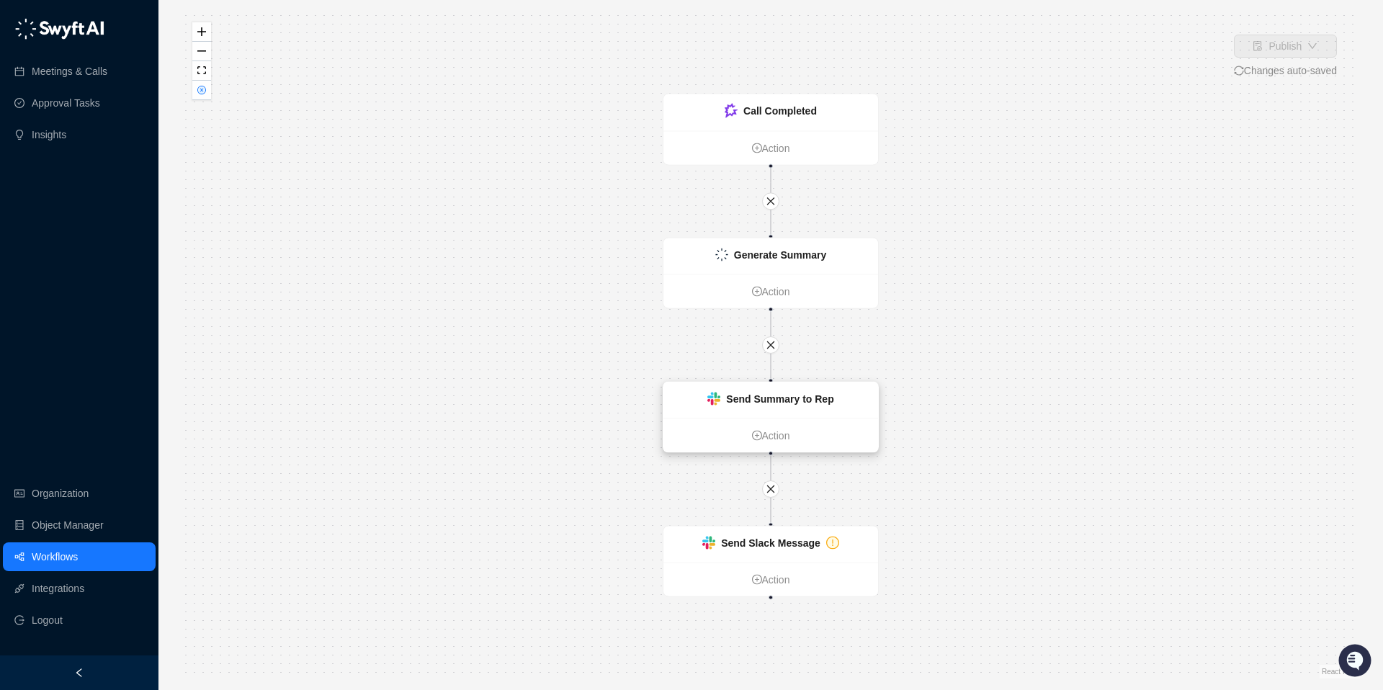
click at [767, 405] on div "Send Summary to Rep" at bounding box center [779, 399] width 107 height 16
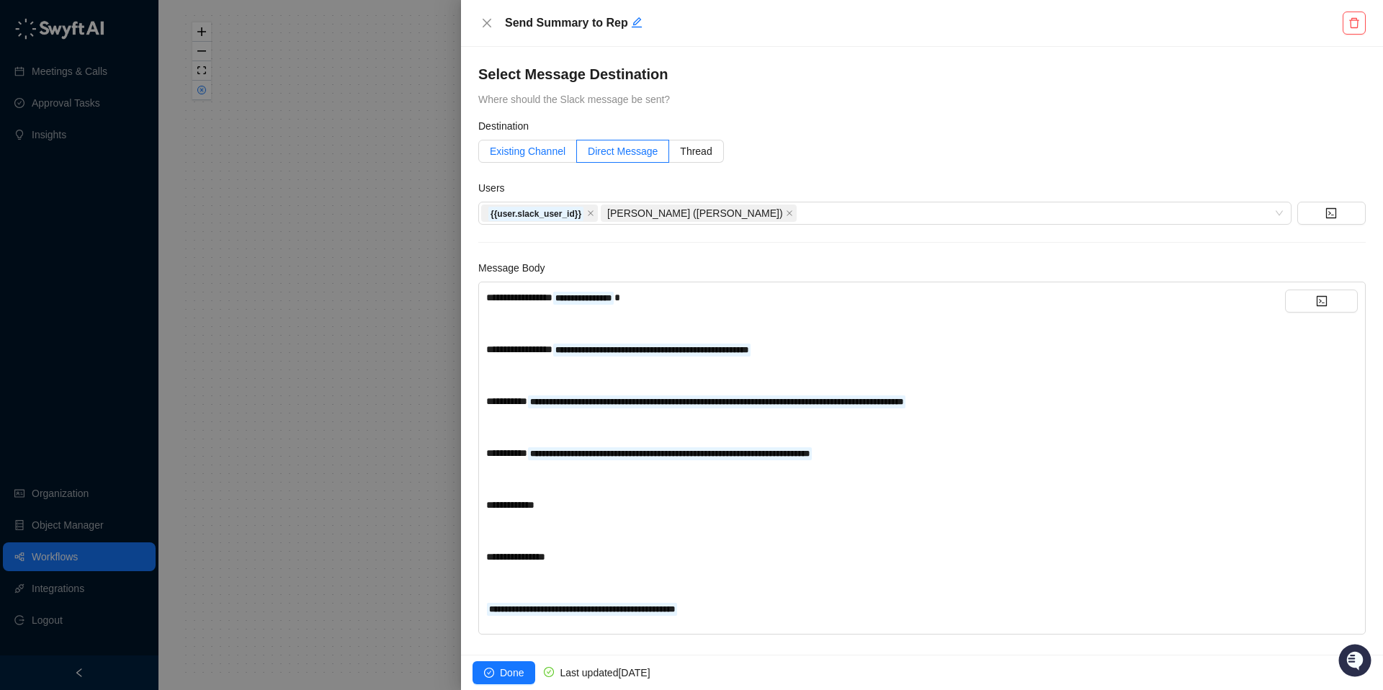
click at [535, 151] on span "Existing Channel" at bounding box center [528, 152] width 76 height 12
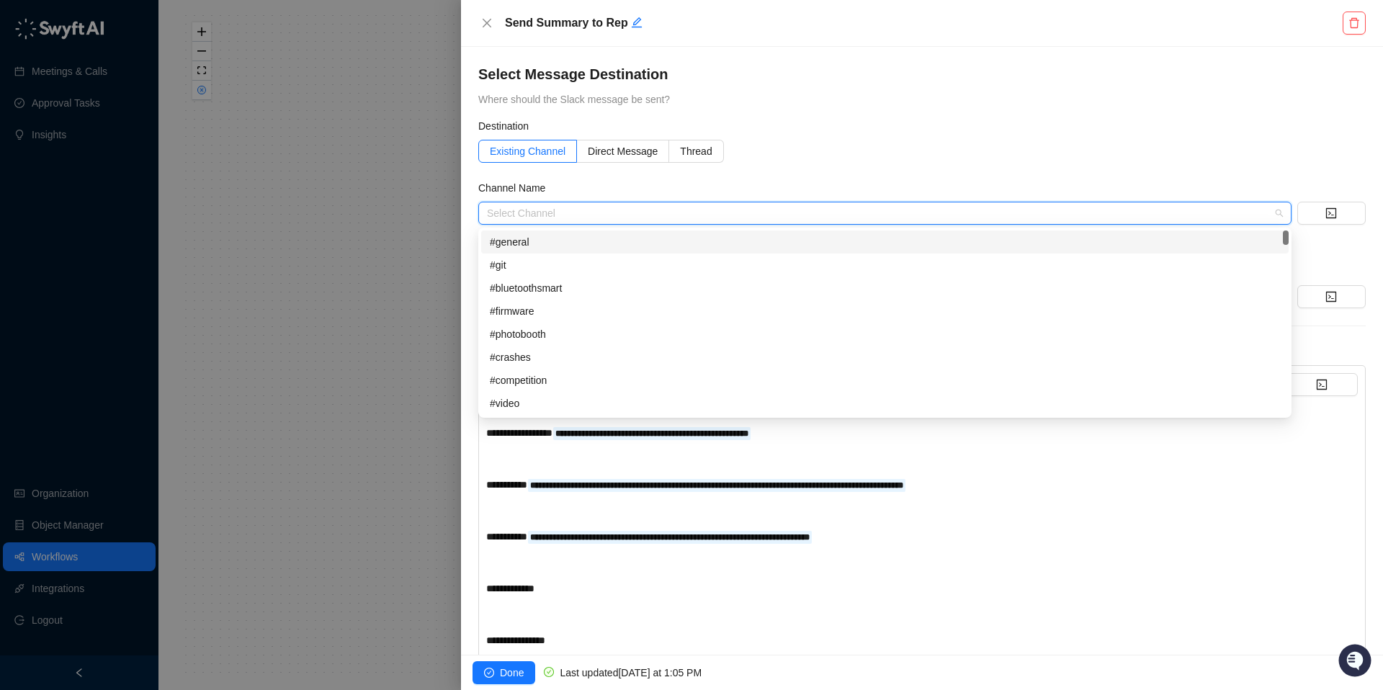
click at [544, 208] on input "search" at bounding box center [880, 213] width 787 height 22
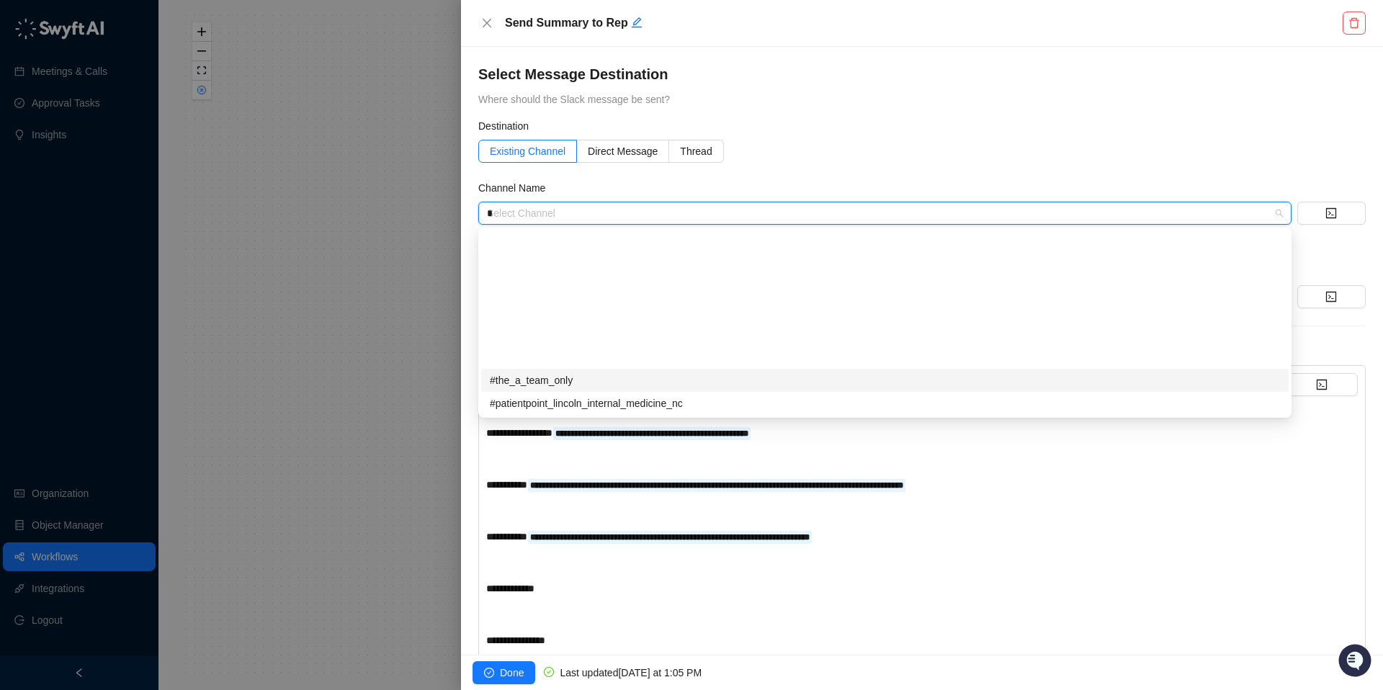
type input "**"
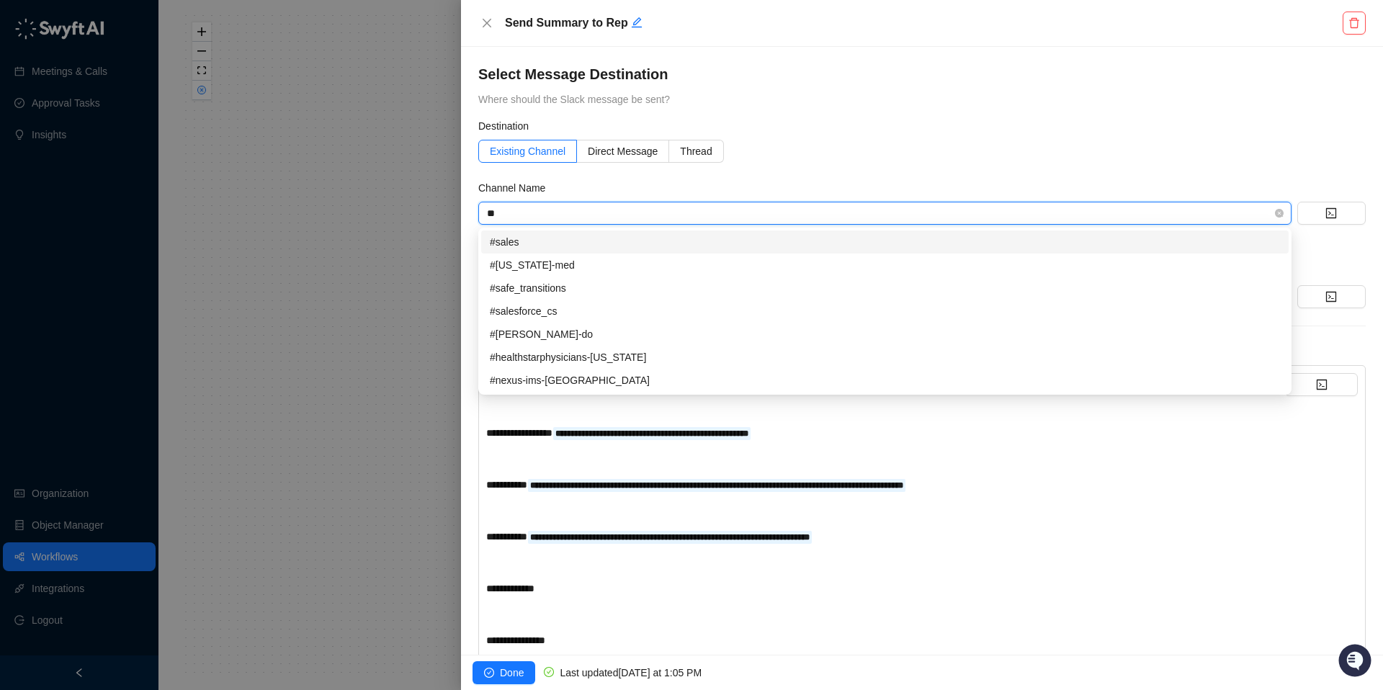
scroll to position [0, 0]
click at [510, 236] on div "#sales" at bounding box center [885, 242] width 790 height 16
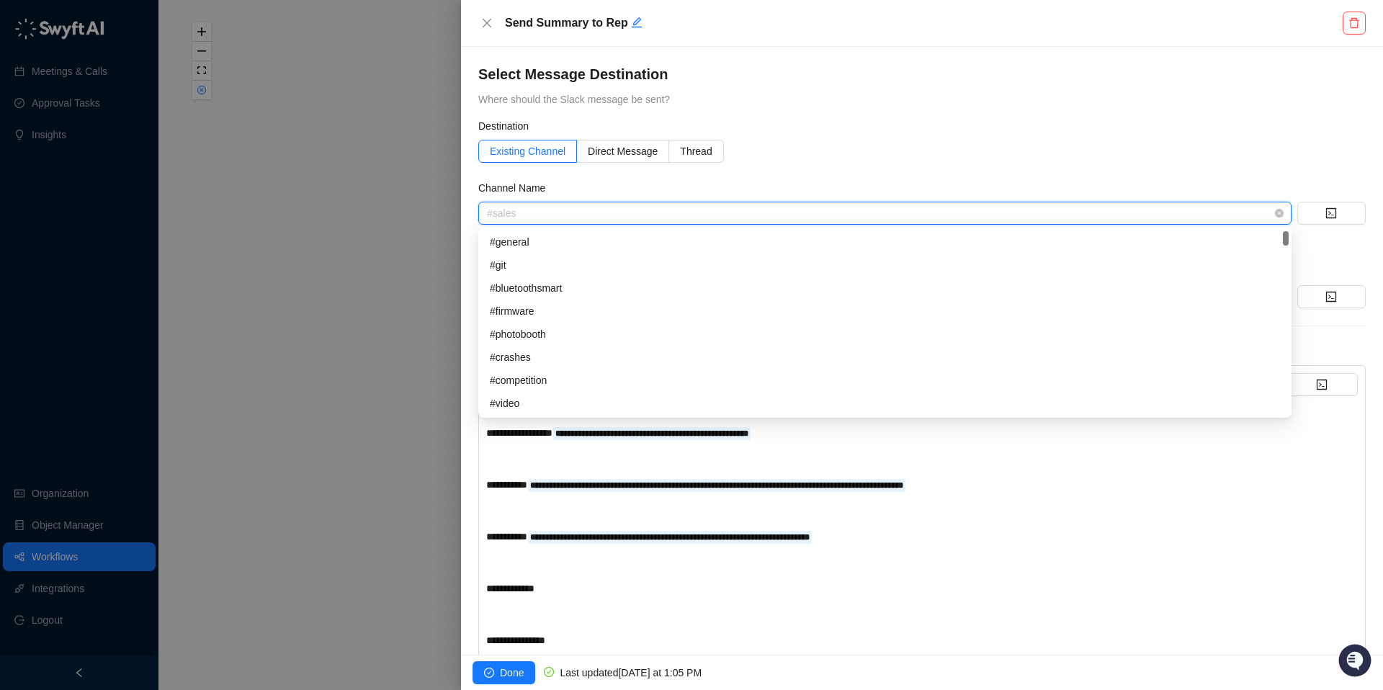
click at [531, 213] on span "#sales" at bounding box center [885, 213] width 796 height 22
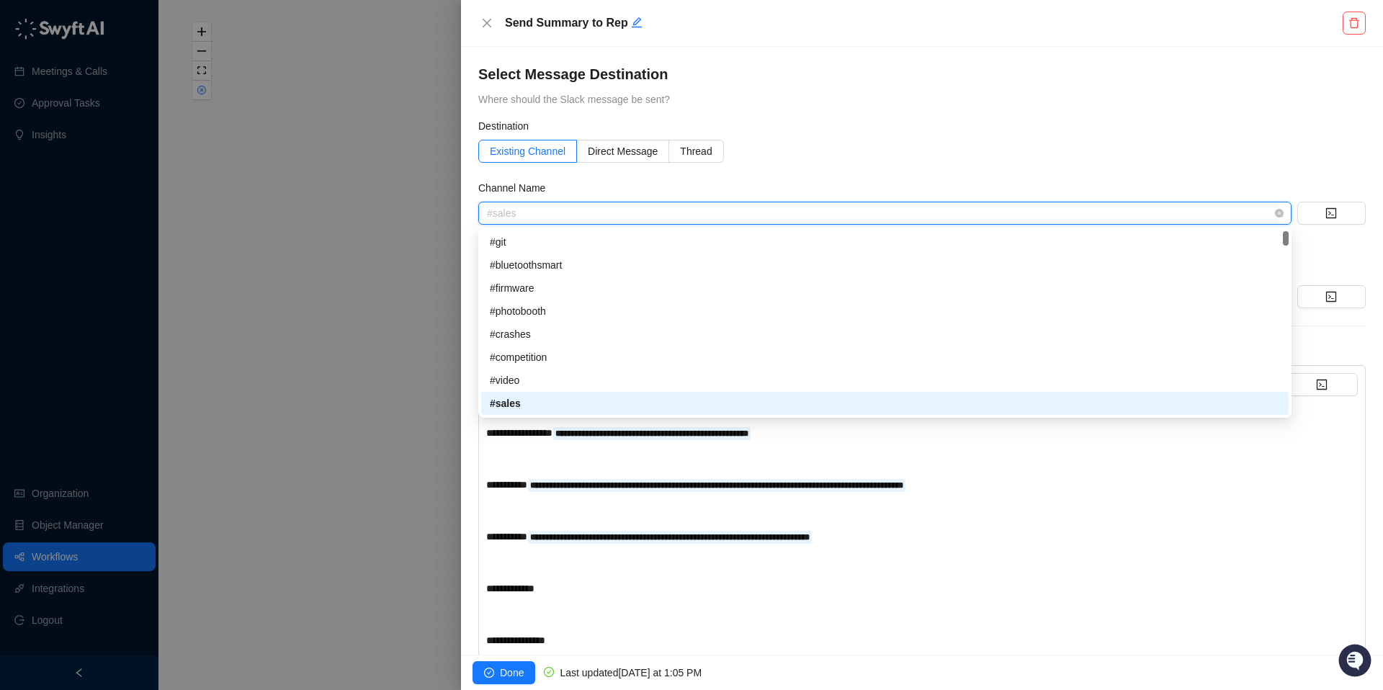
click at [531, 213] on span "#sales" at bounding box center [885, 213] width 796 height 22
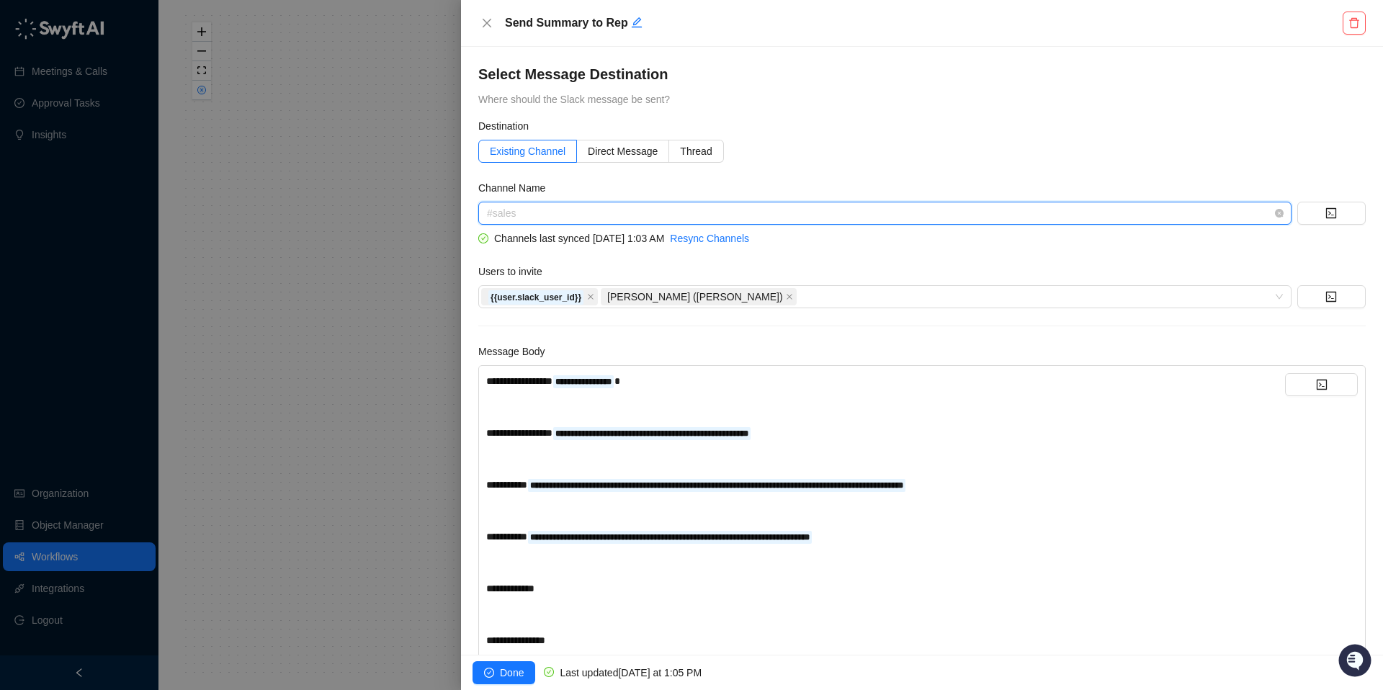
click at [531, 213] on span "#sales" at bounding box center [885, 213] width 796 height 22
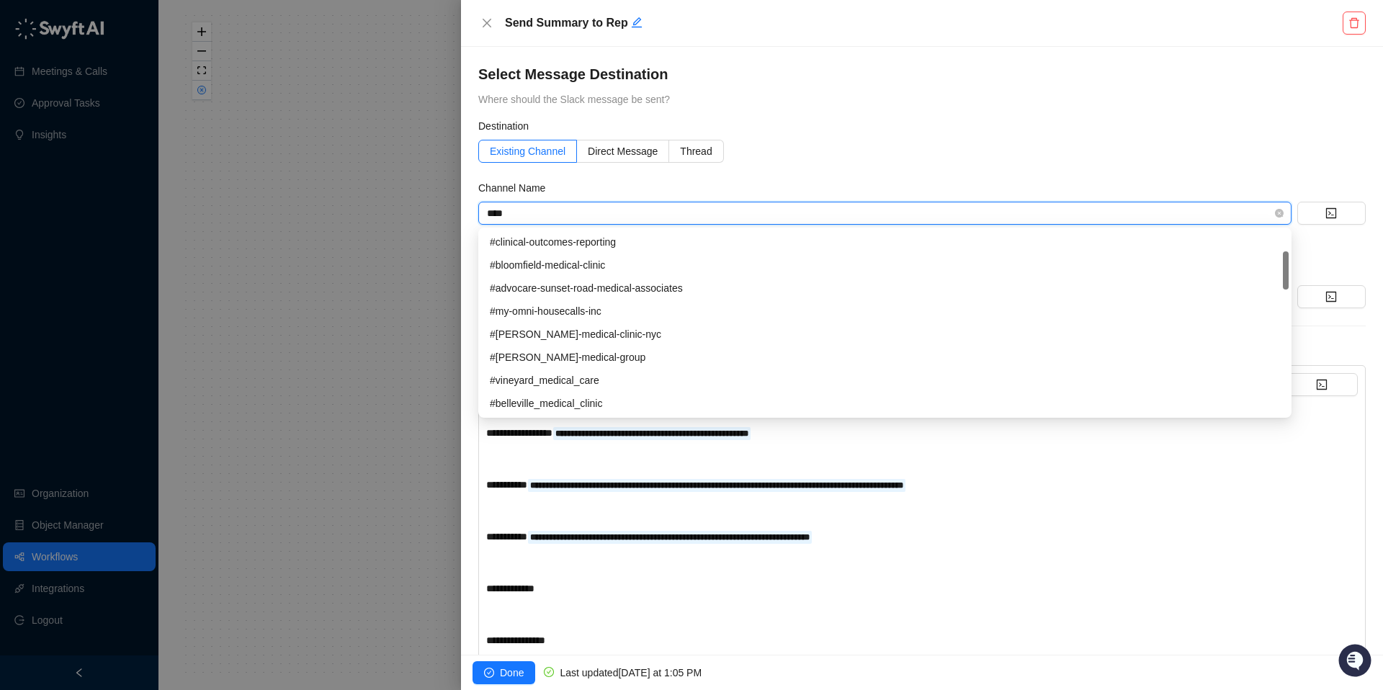
scroll to position [0, 0]
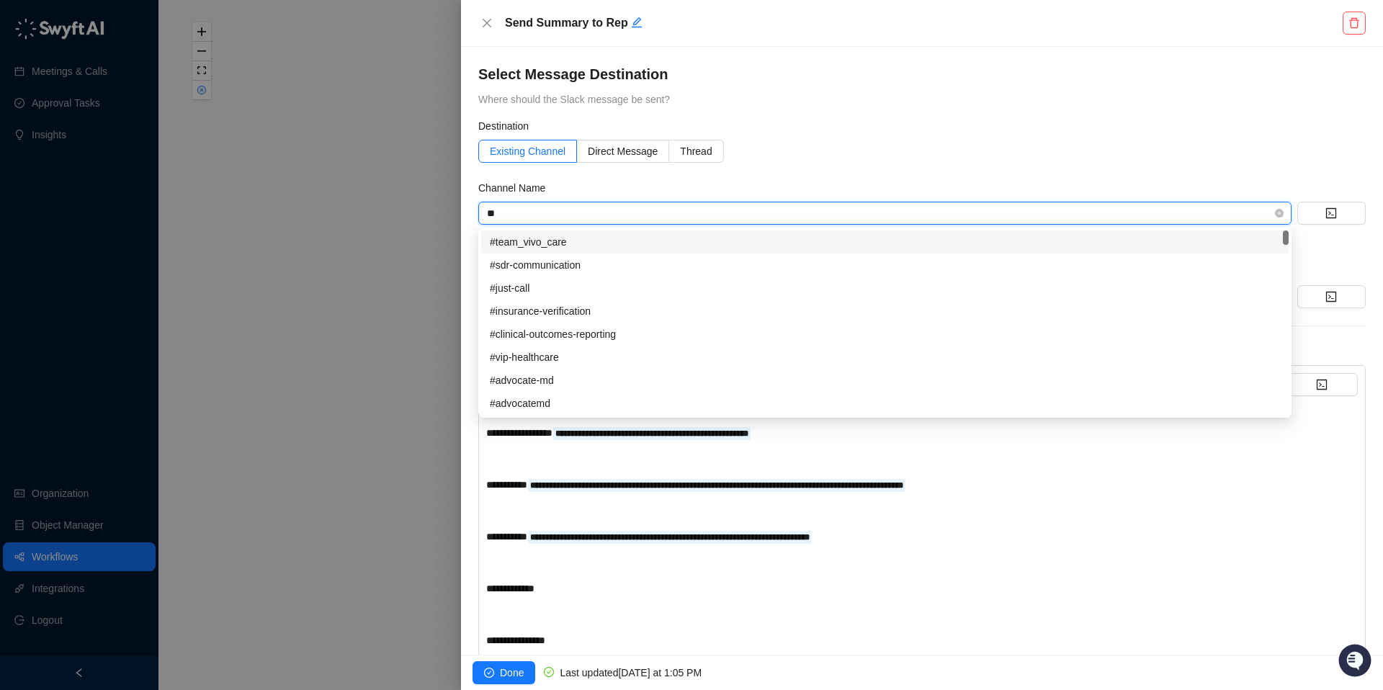
type input "*"
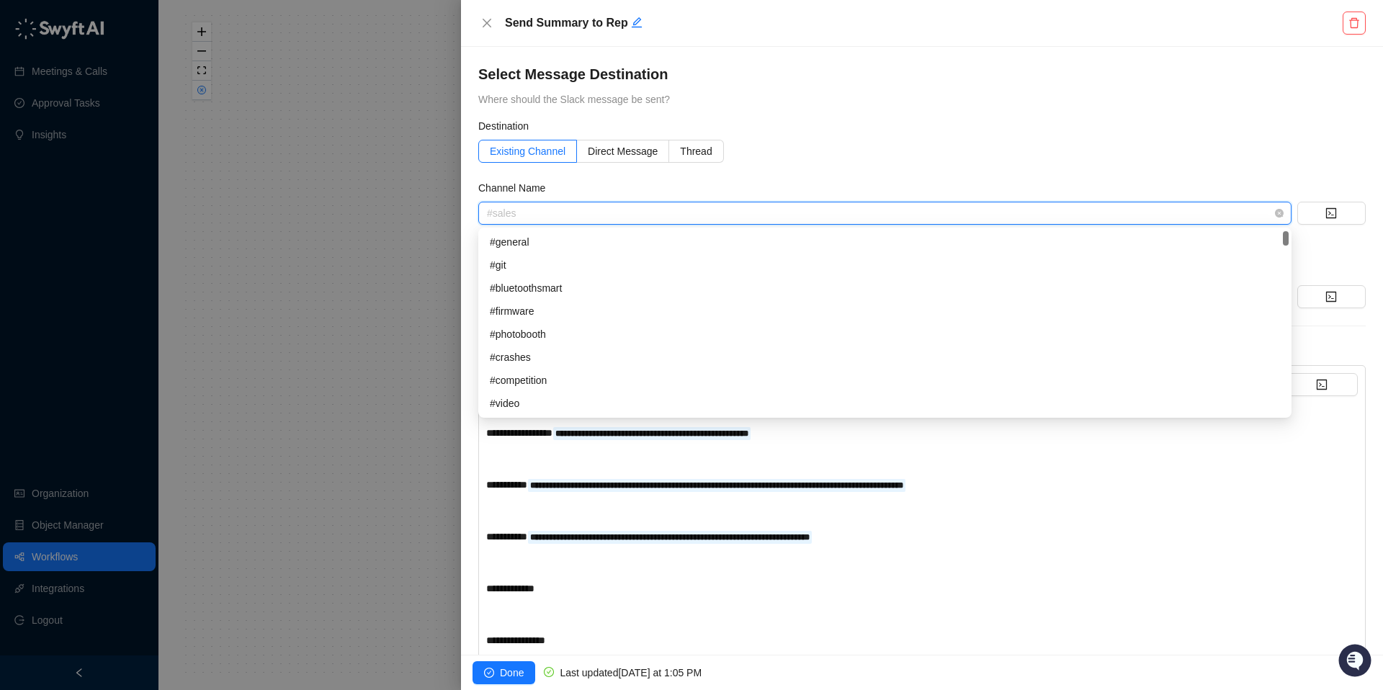
scroll to position [23, 0]
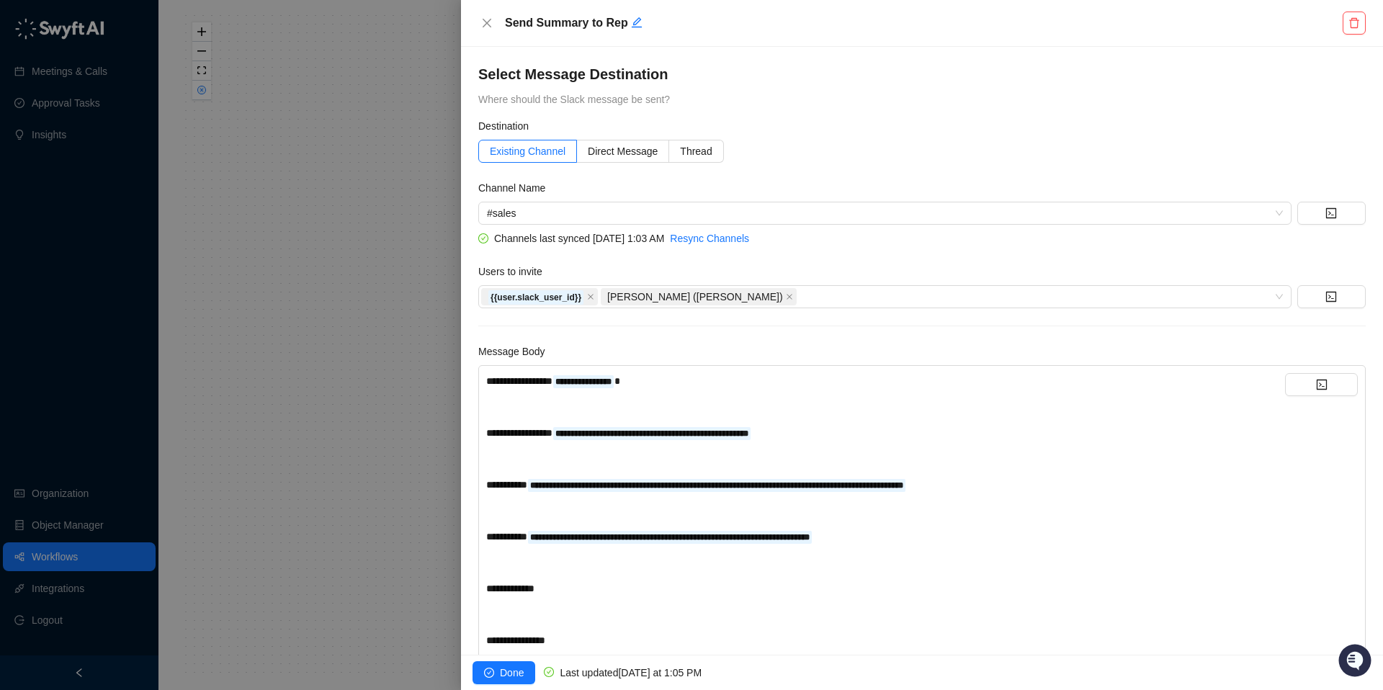
click at [798, 99] on div "Select Message Destination Where should the Slack message be sent?" at bounding box center [922, 85] width 888 height 43
click at [749, 241] on link "Resync Channels" at bounding box center [709, 239] width 79 height 12
click at [535, 213] on span "#sales" at bounding box center [885, 213] width 796 height 22
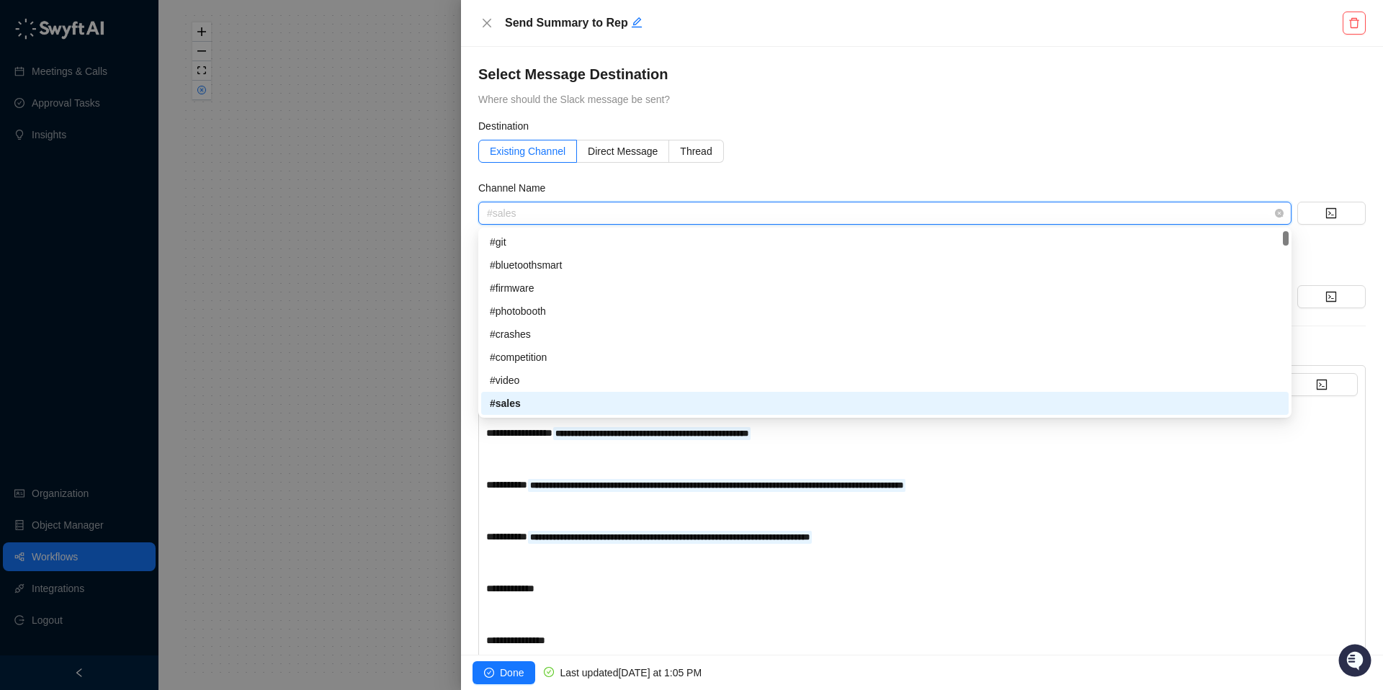
click at [535, 213] on span "#sales" at bounding box center [885, 213] width 796 height 22
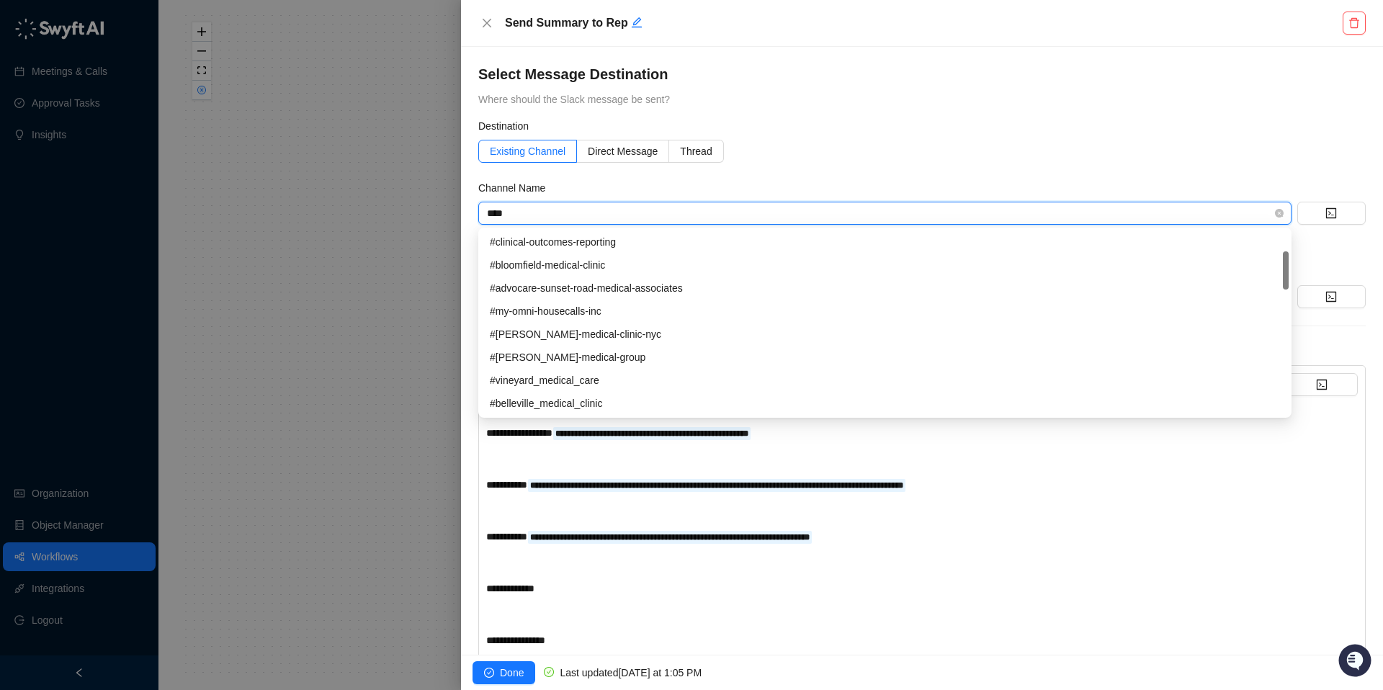
scroll to position [0, 0]
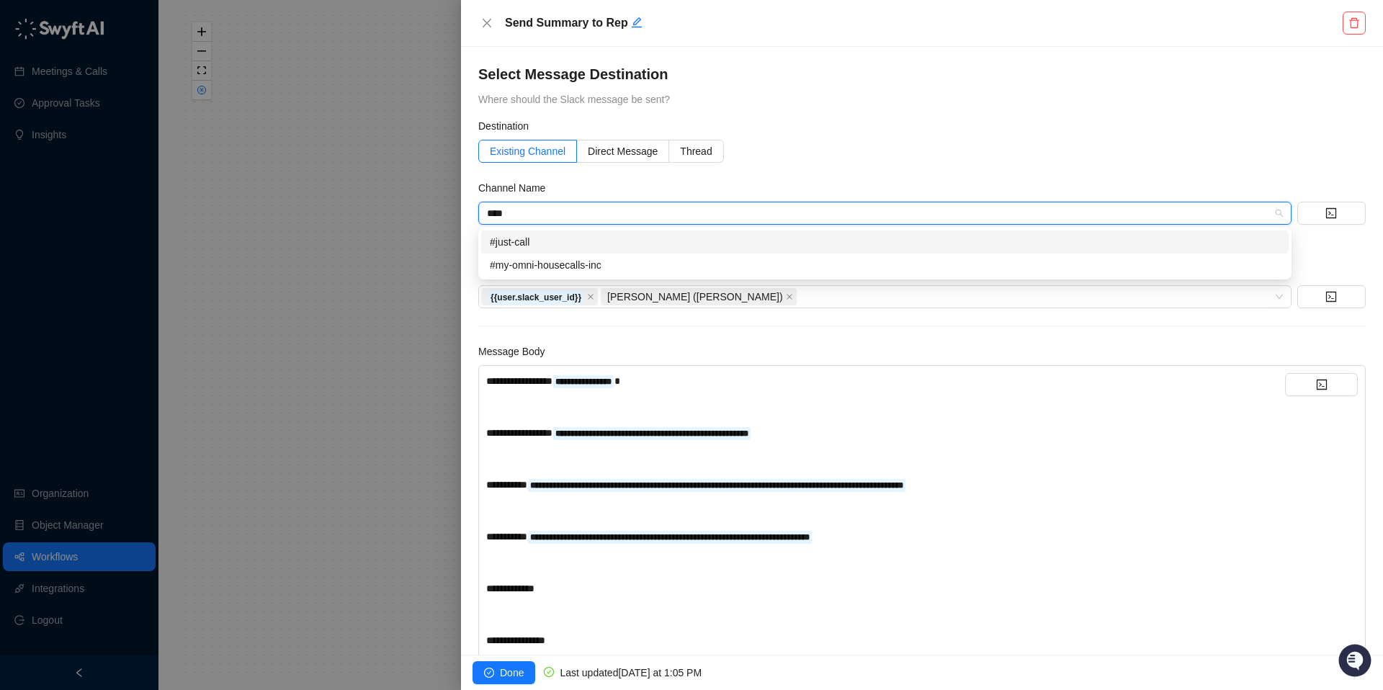
type input "****"
click at [624, 189] on div "Channel Name" at bounding box center [922, 191] width 888 height 22
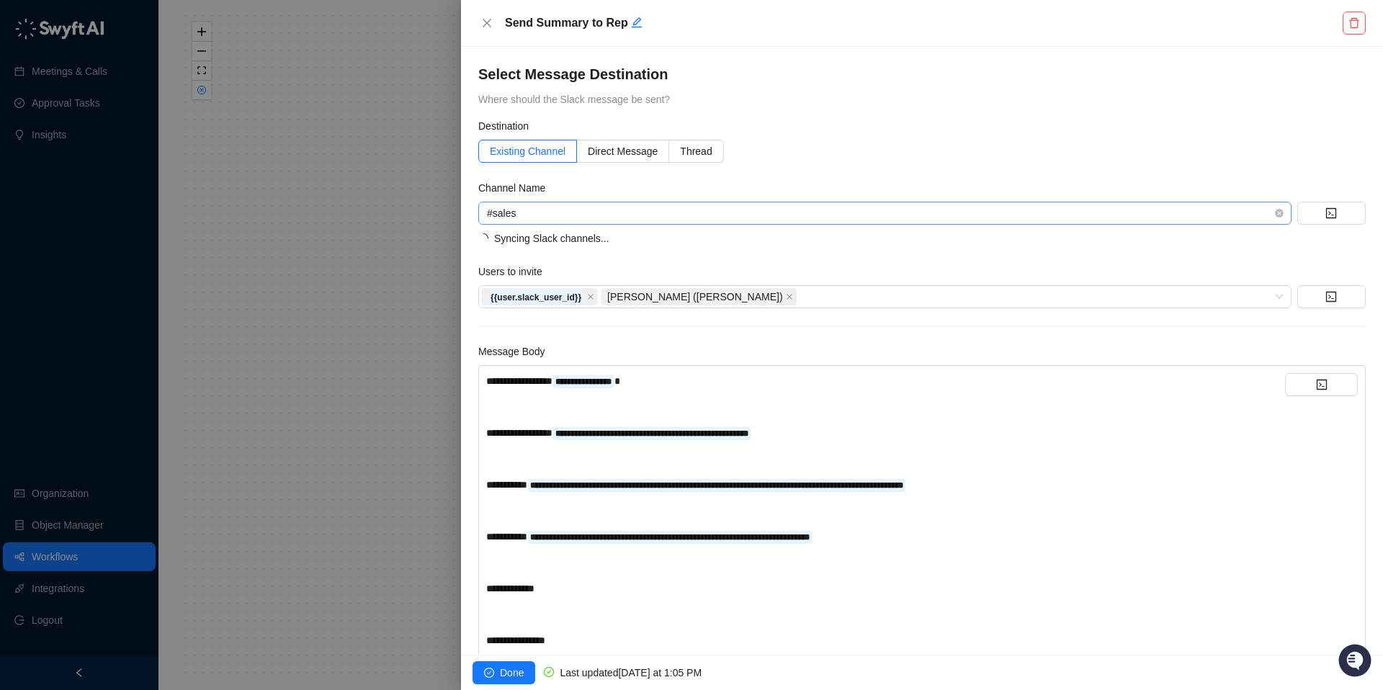
click at [576, 217] on span "#sales" at bounding box center [885, 213] width 796 height 22
click at [1032, 251] on form "**********" at bounding box center [922, 418] width 888 height 600
click at [1338, 210] on button "button" at bounding box center [1332, 213] width 68 height 23
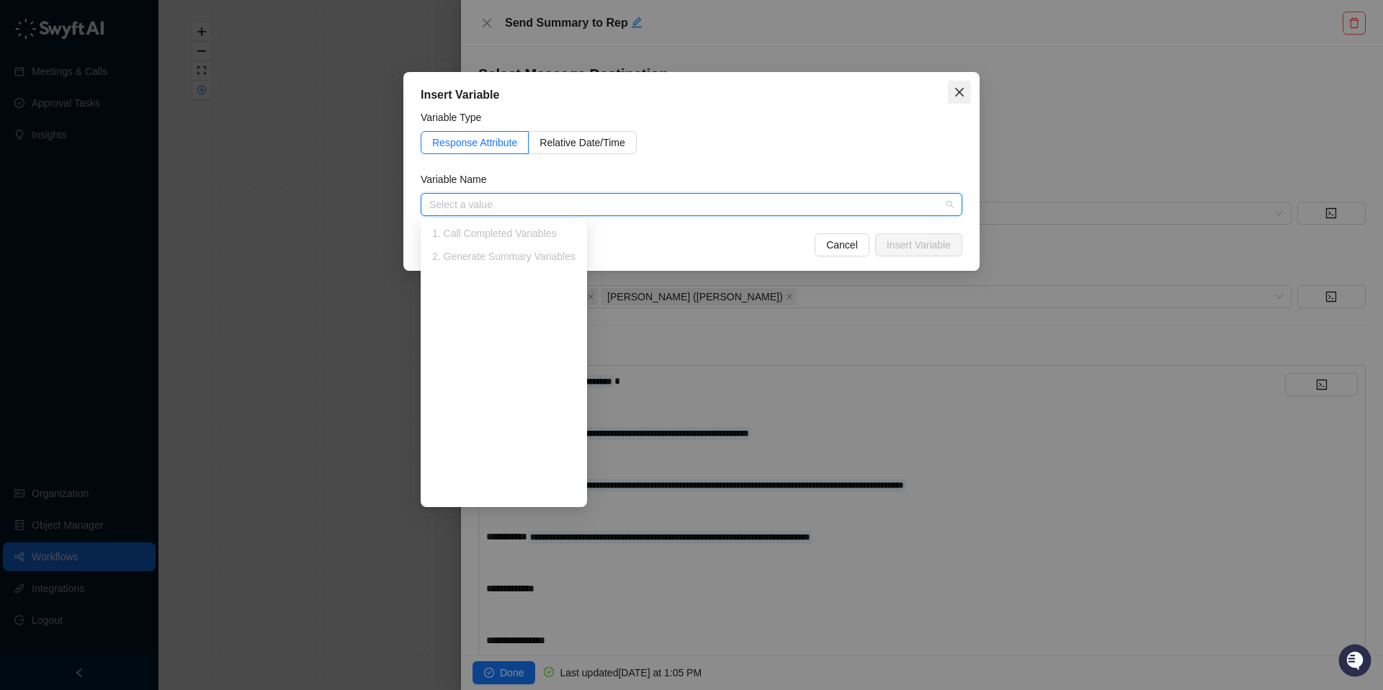
click at [966, 96] on span "Close" at bounding box center [959, 92] width 23 height 12
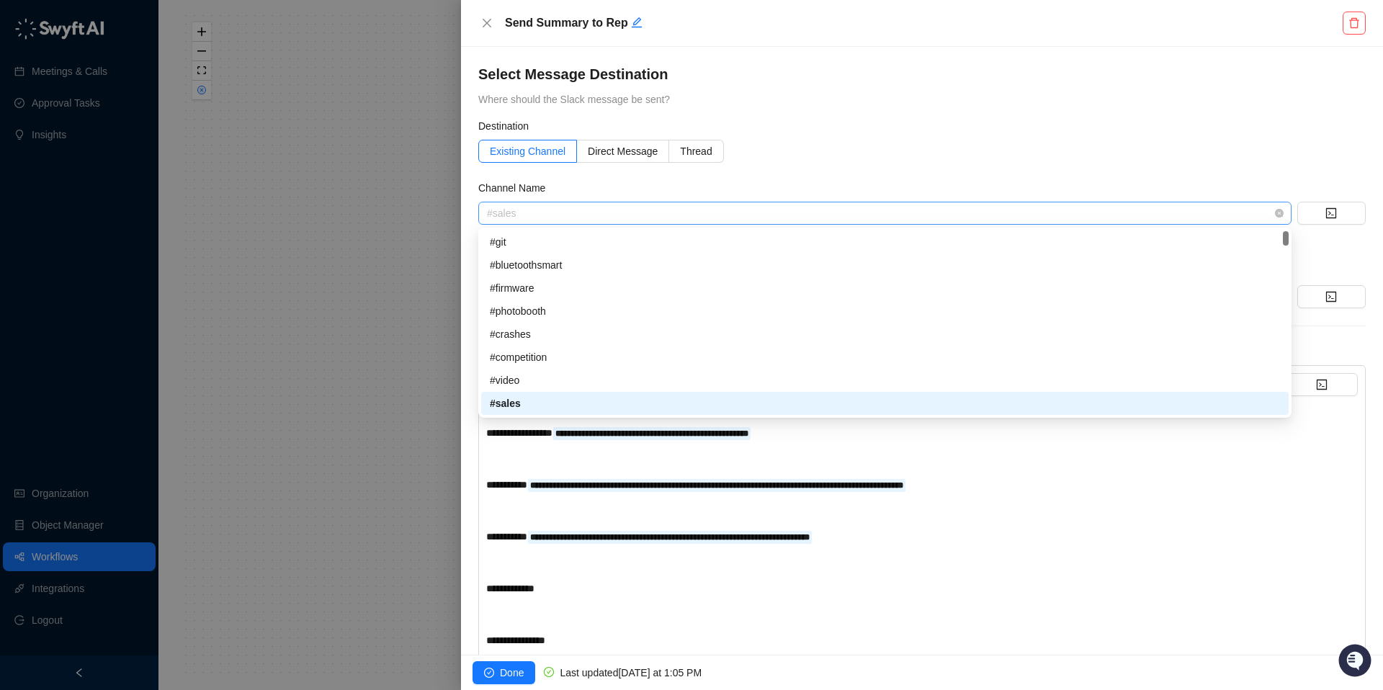
click at [668, 220] on span "#sales" at bounding box center [885, 213] width 796 height 22
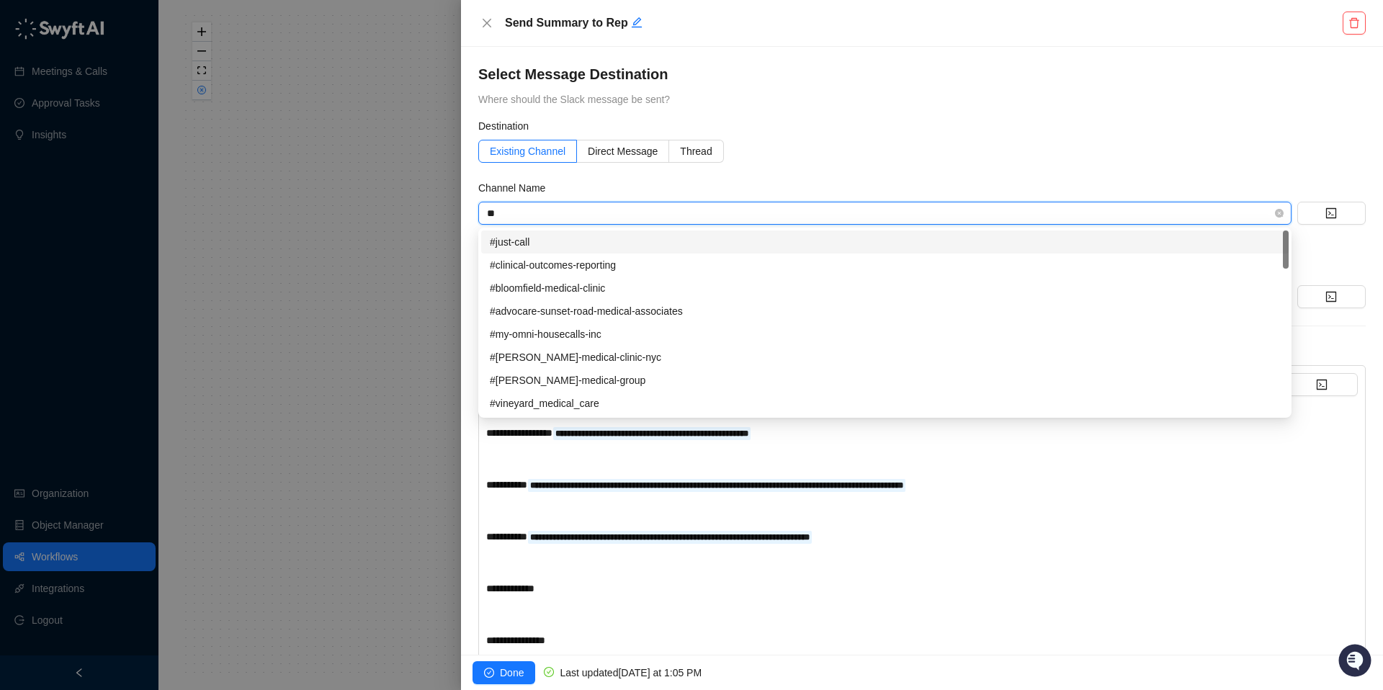
type input "*"
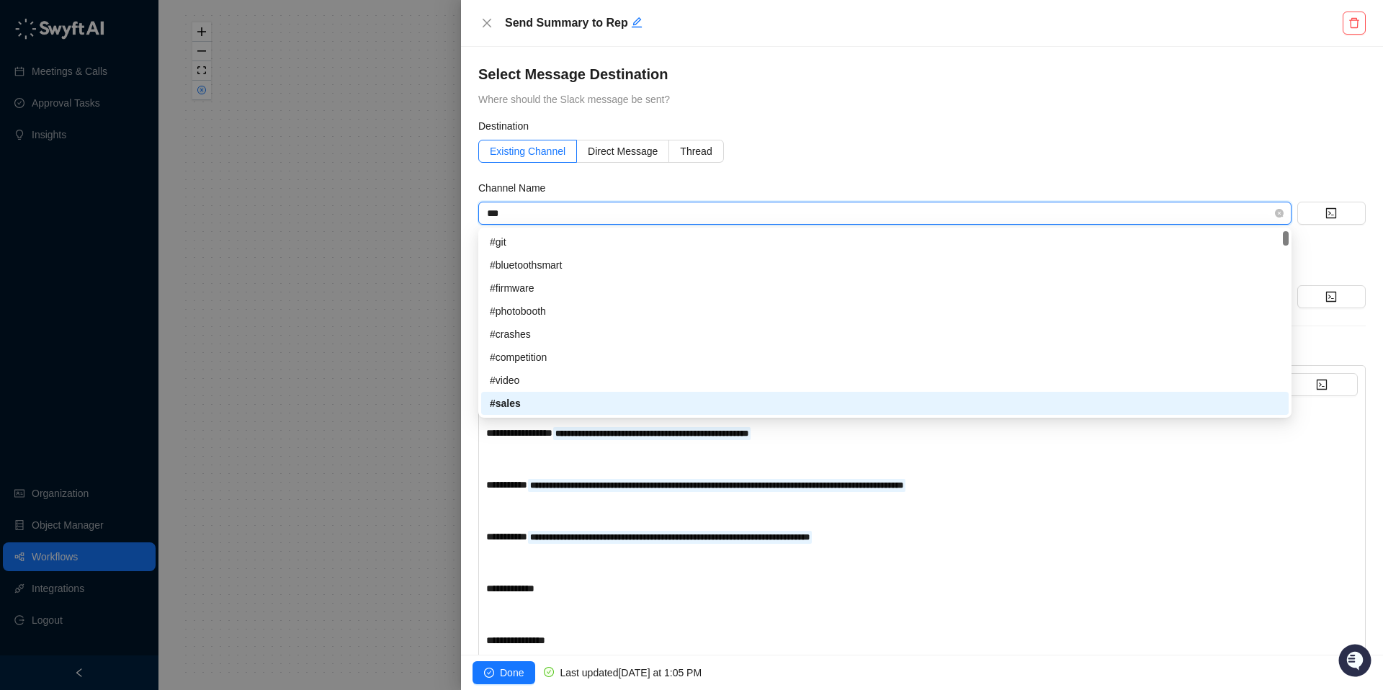
scroll to position [0, 0]
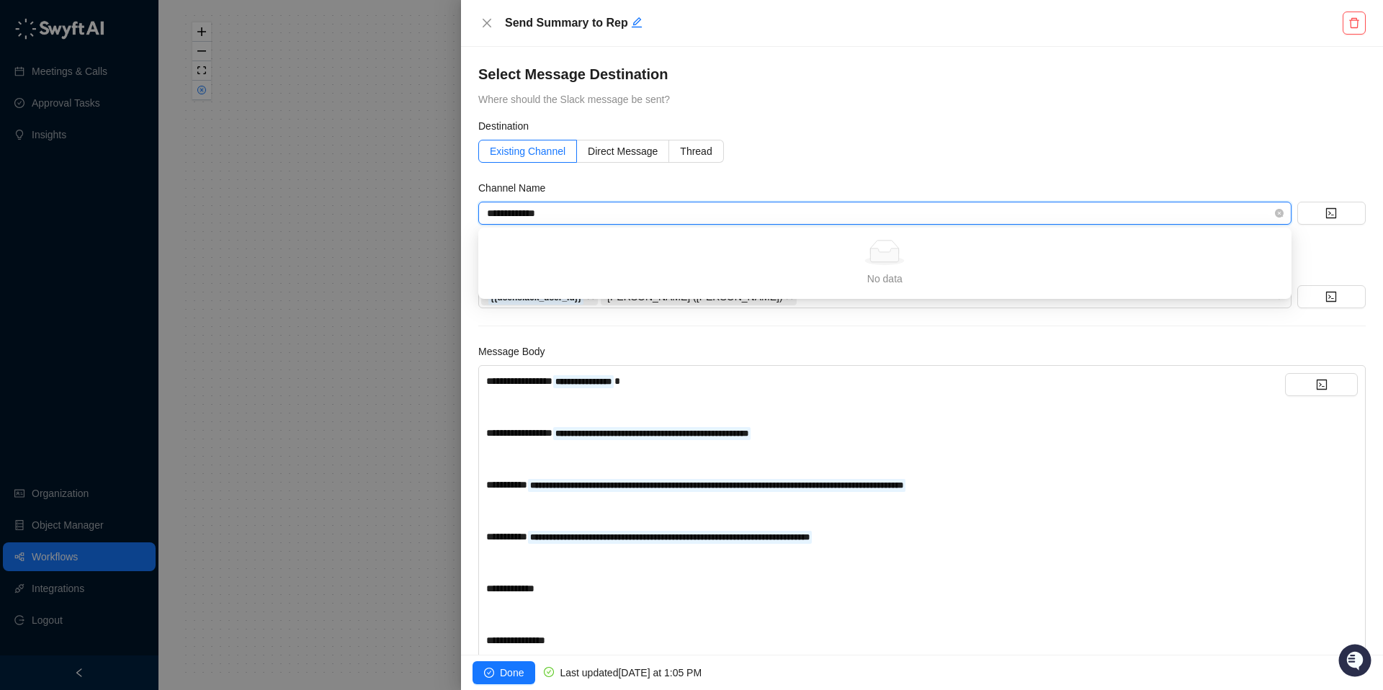
type input "**********"
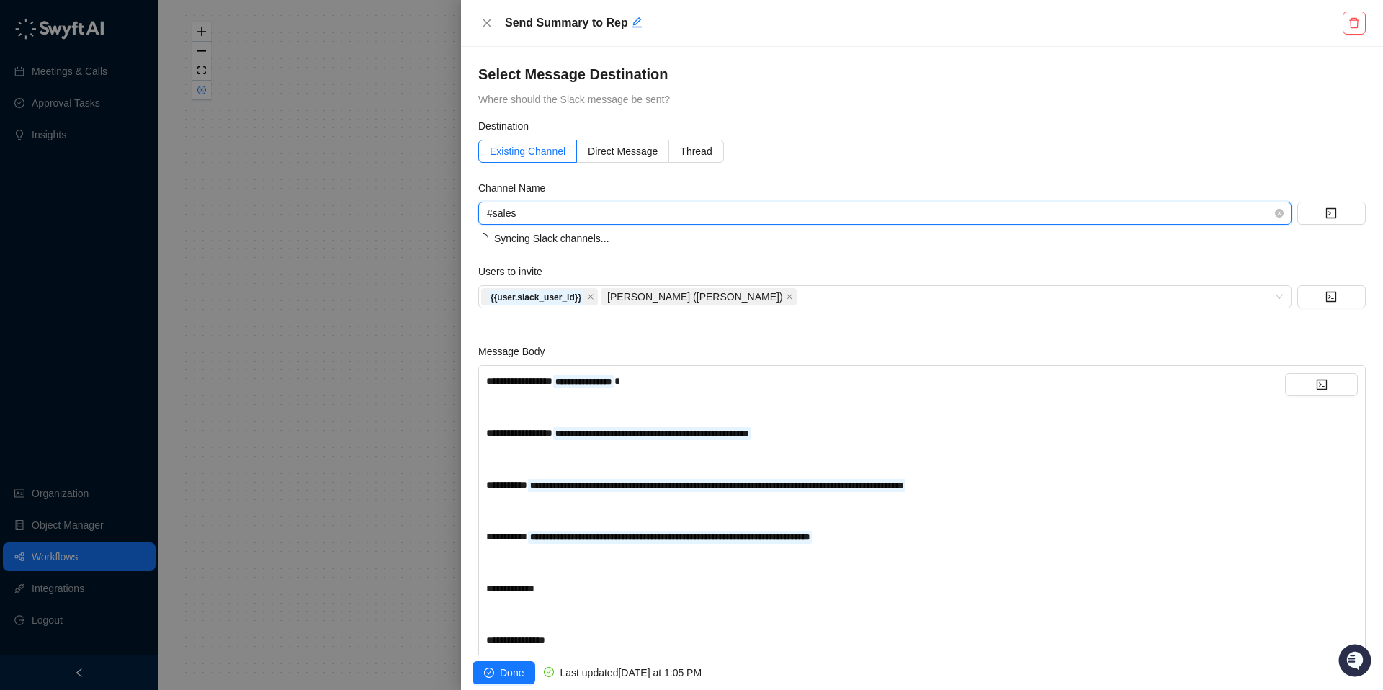
click at [1283, 213] on div "#sales" at bounding box center [884, 213] width 813 height 23
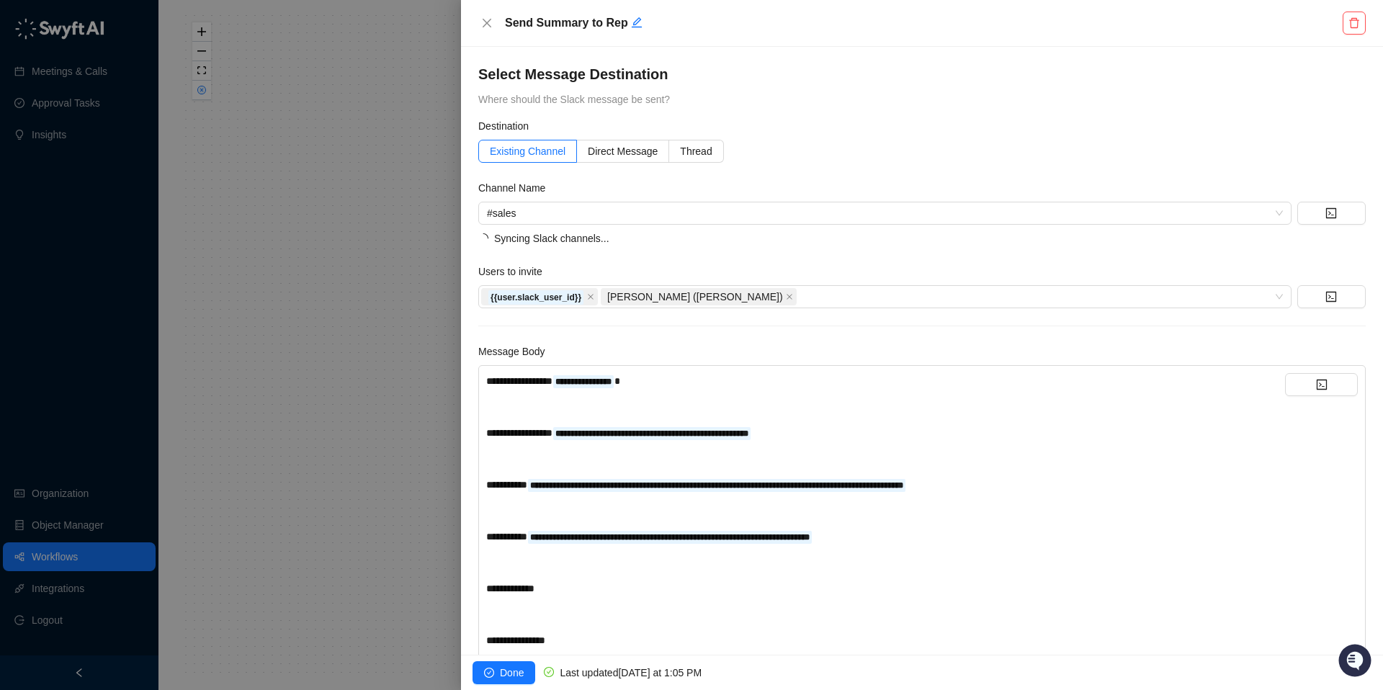
click at [885, 94] on div "Select Message Destination Where should the Slack message be sent?" at bounding box center [922, 85] width 888 height 43
click at [1011, 86] on div "Select Message Destination Where should the Slack message be sent?" at bounding box center [922, 85] width 888 height 43
click at [610, 148] on span "Direct Message" at bounding box center [623, 152] width 70 height 12
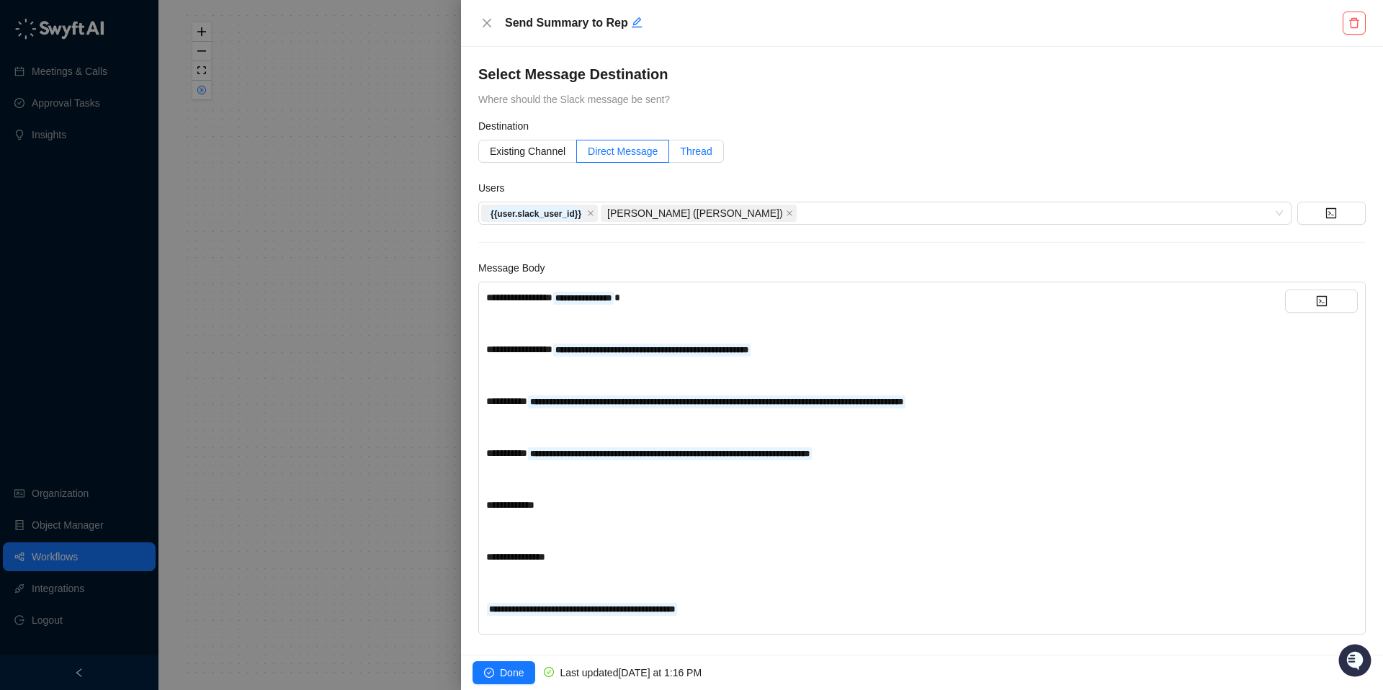
click at [708, 151] on span "Thread" at bounding box center [696, 152] width 32 height 12
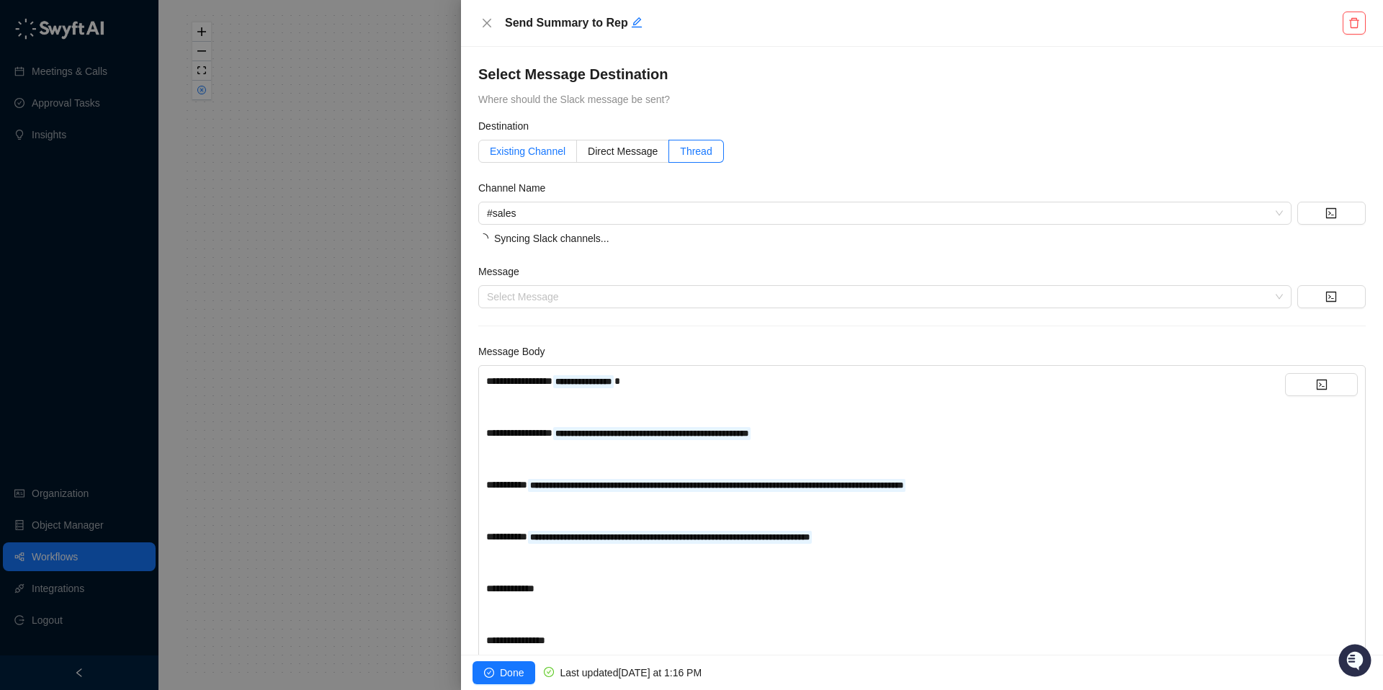
click at [537, 158] on label "Existing Channel" at bounding box center [527, 151] width 99 height 23
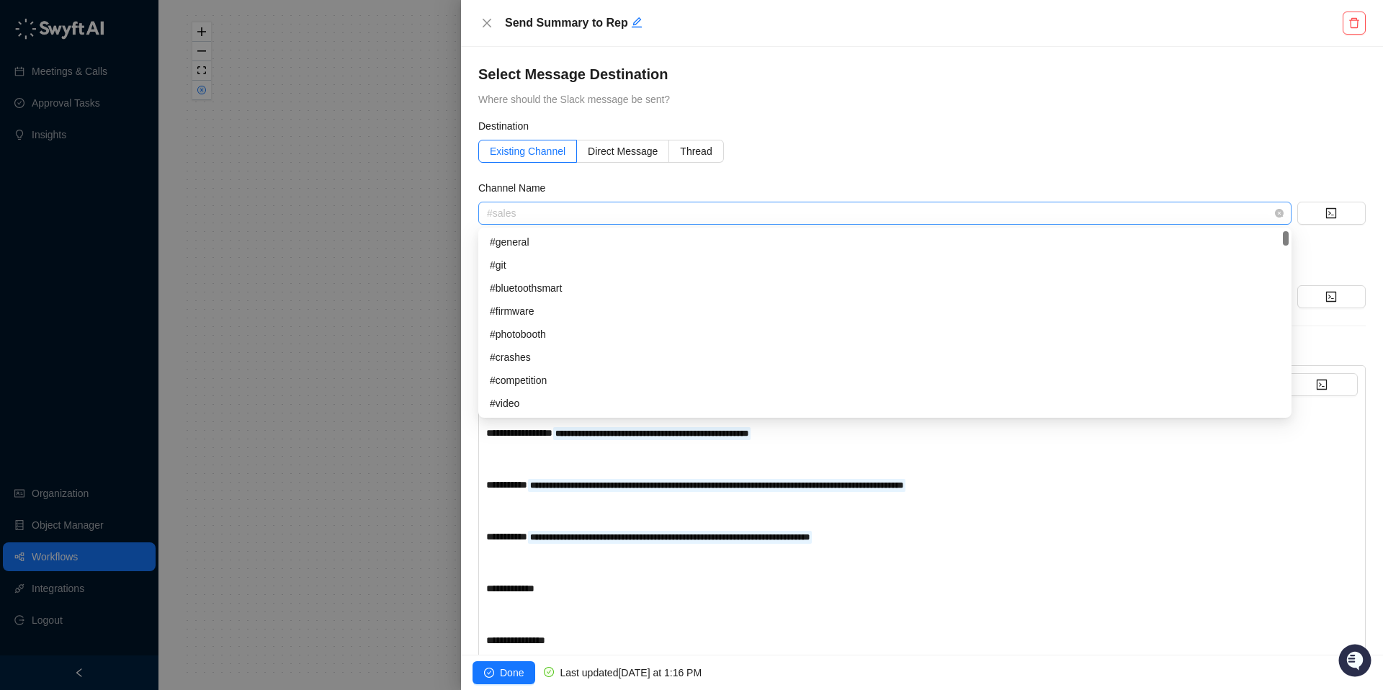
click at [558, 213] on span "#sales" at bounding box center [885, 213] width 796 height 22
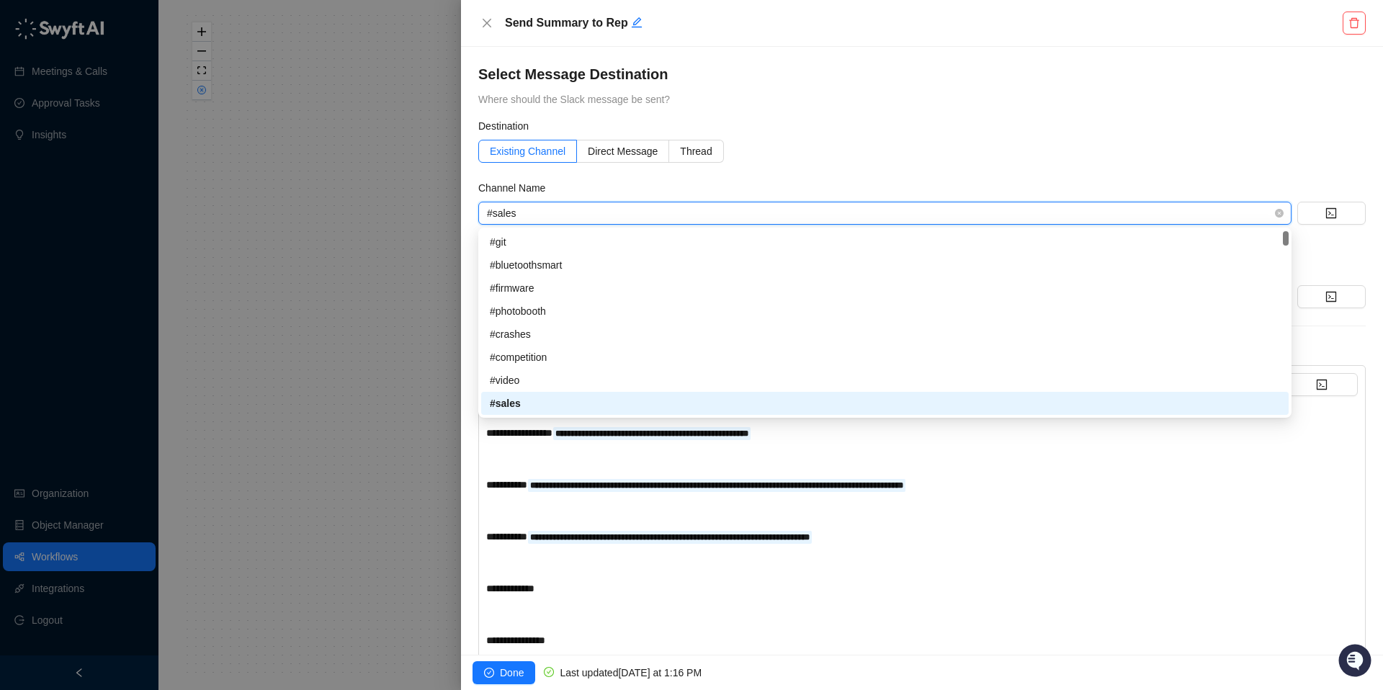
click at [558, 213] on span "#sales" at bounding box center [885, 213] width 796 height 22
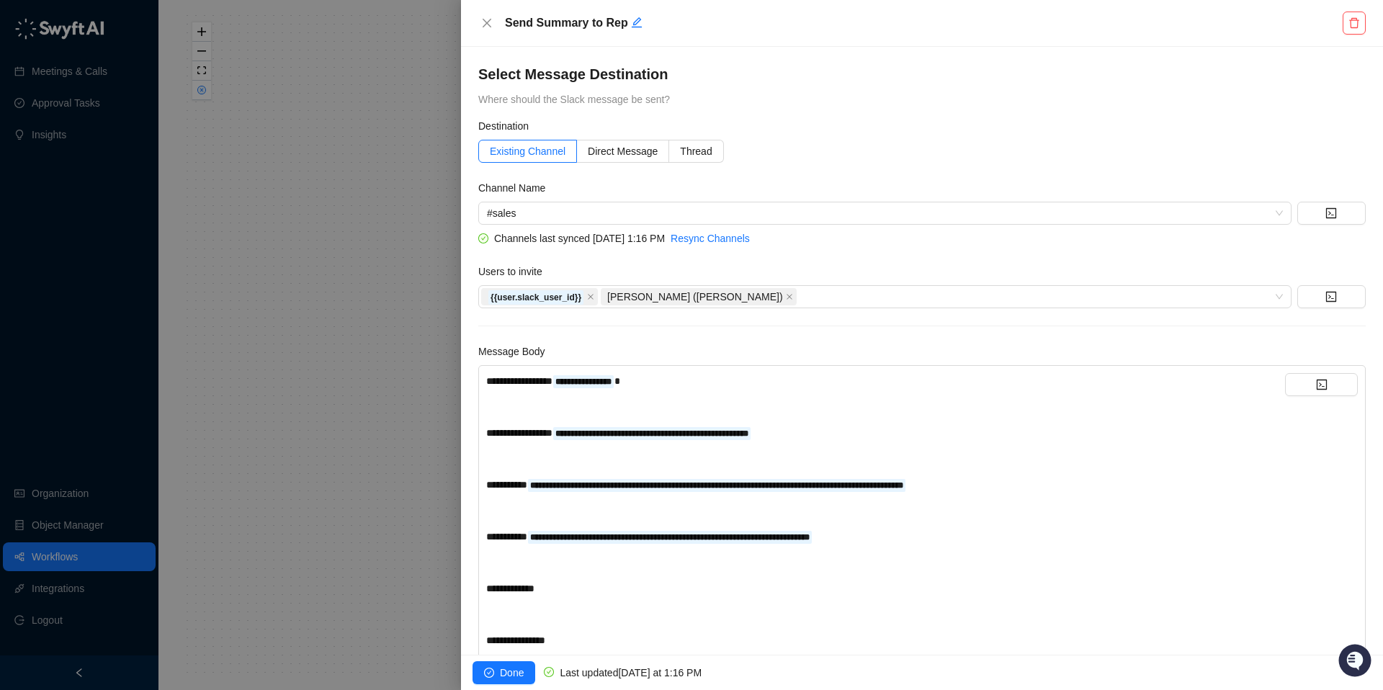
click at [885, 121] on div "Destination" at bounding box center [922, 129] width 888 height 22
click at [597, 222] on span "#sales" at bounding box center [885, 213] width 796 height 22
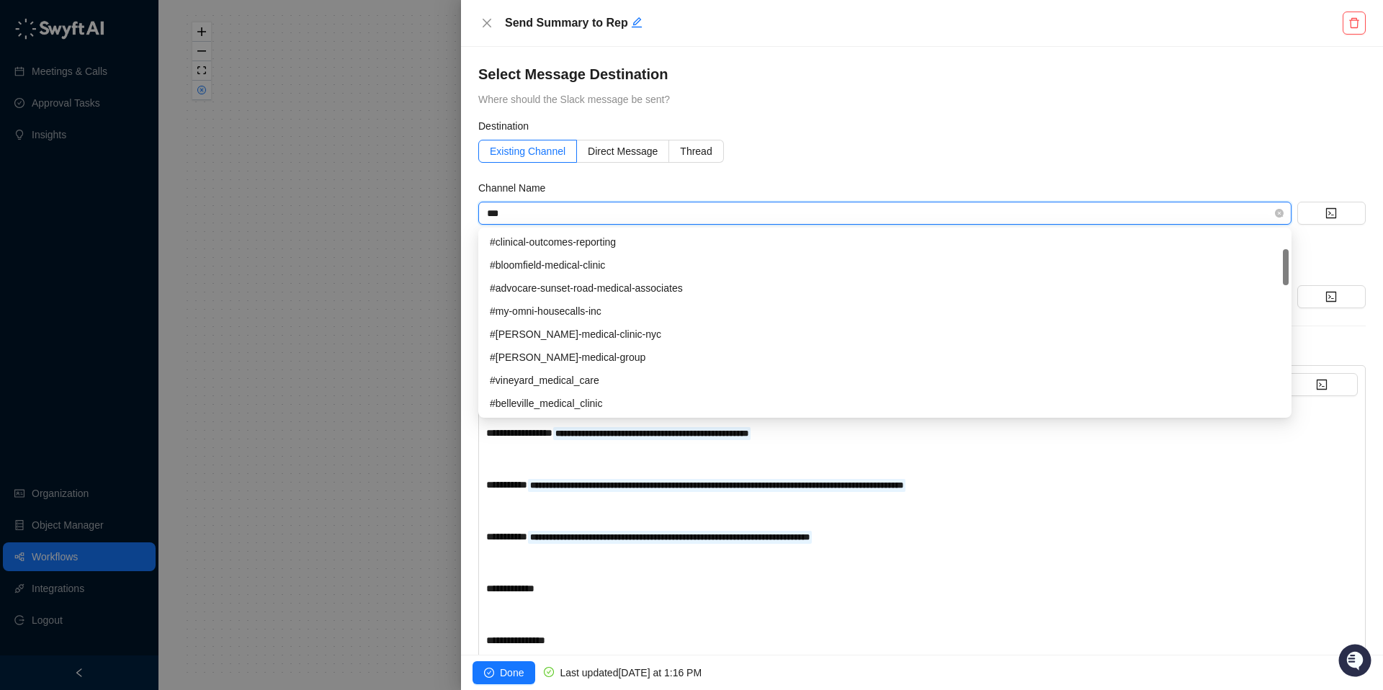
type input "****"
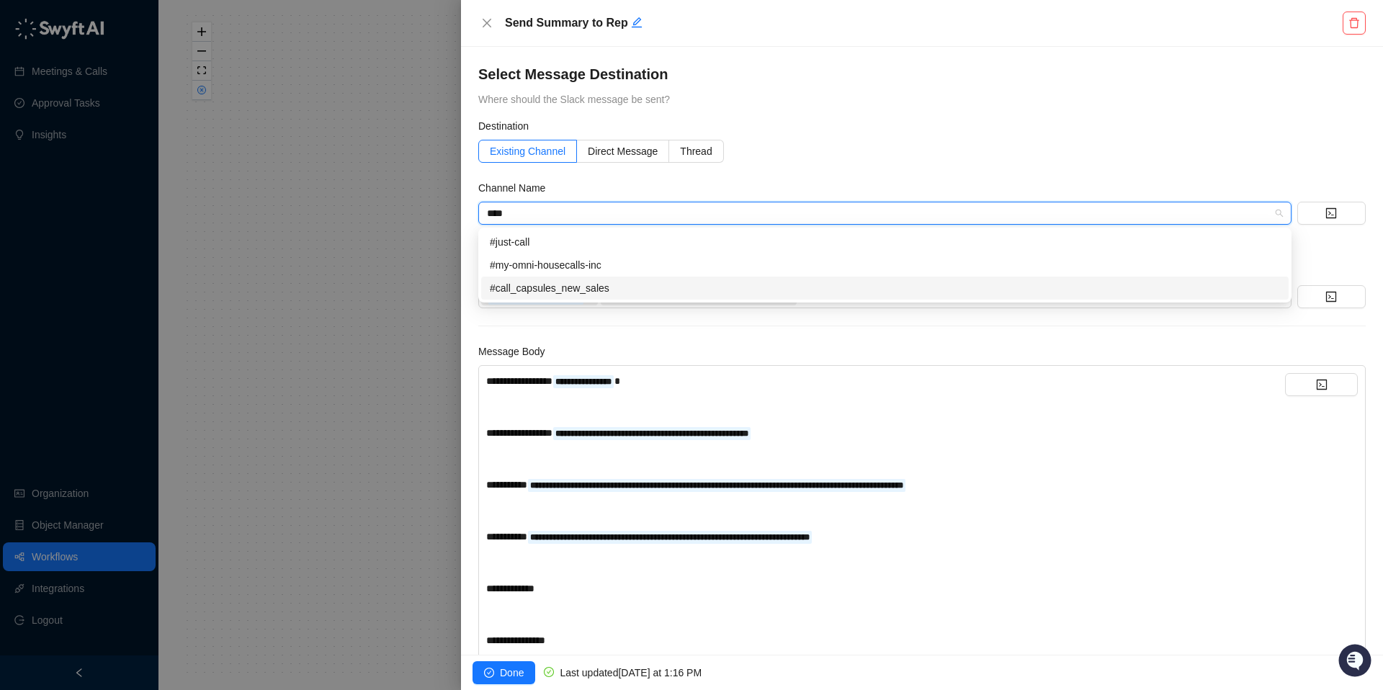
click at [599, 281] on div "#call_capsules_new_sales" at bounding box center [885, 288] width 790 height 16
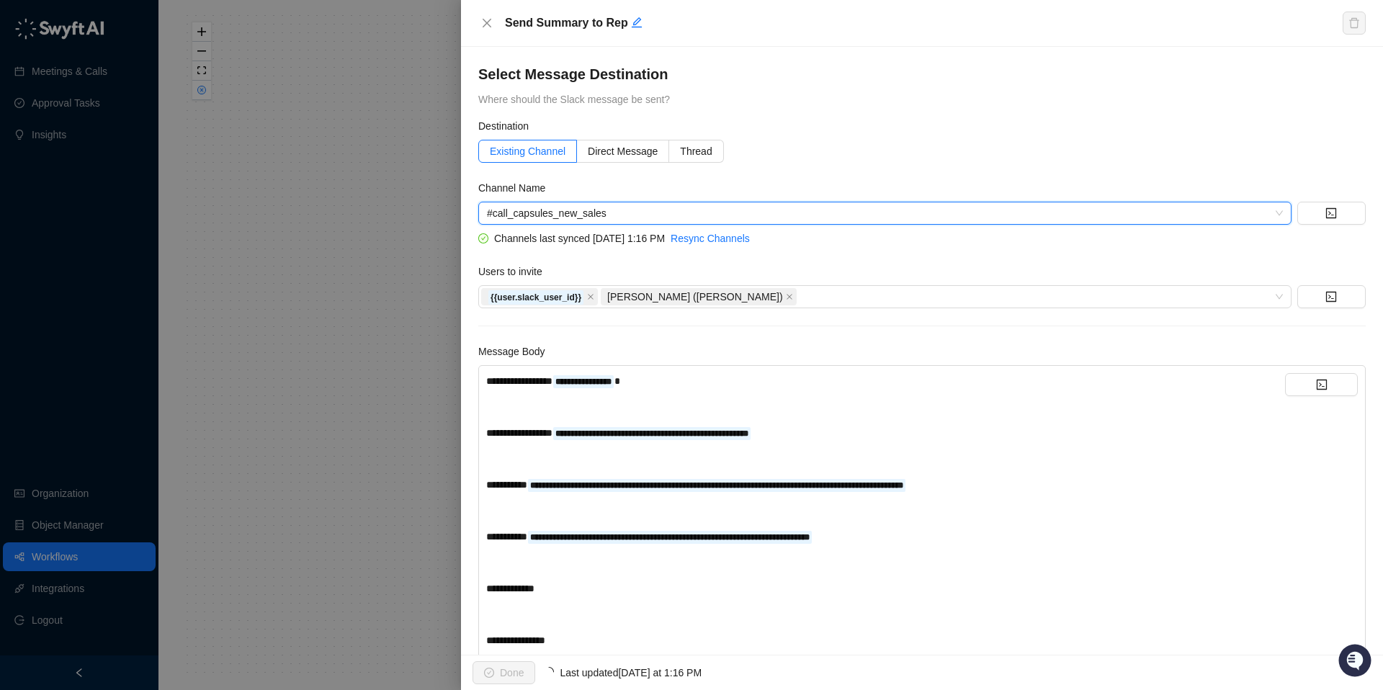
click at [905, 121] on div "Destination" at bounding box center [922, 129] width 888 height 22
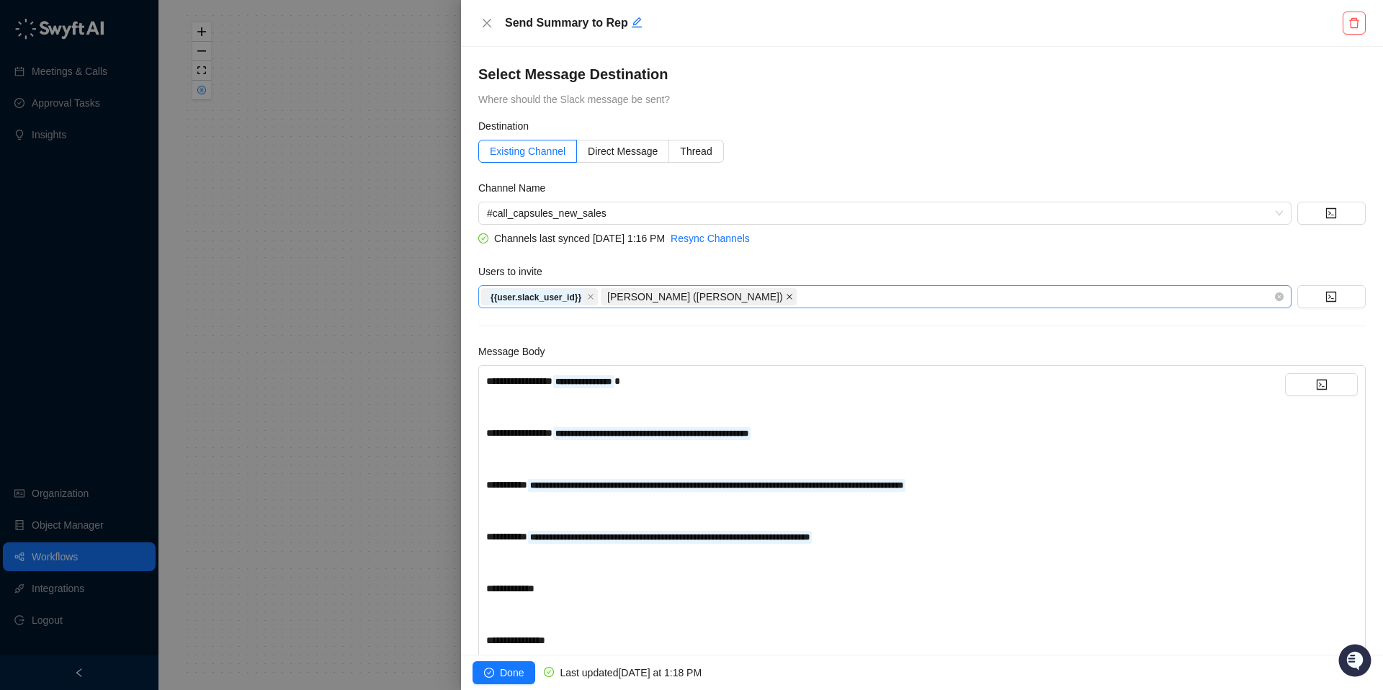
click at [786, 297] on icon "close" at bounding box center [789, 296] width 7 height 7
click at [592, 297] on icon "close" at bounding box center [590, 296] width 7 height 7
click at [782, 246] on form "**********" at bounding box center [922, 418] width 888 height 600
click at [1086, 130] on div "Destination" at bounding box center [922, 129] width 888 height 22
click at [506, 680] on span "Done" at bounding box center [512, 673] width 24 height 16
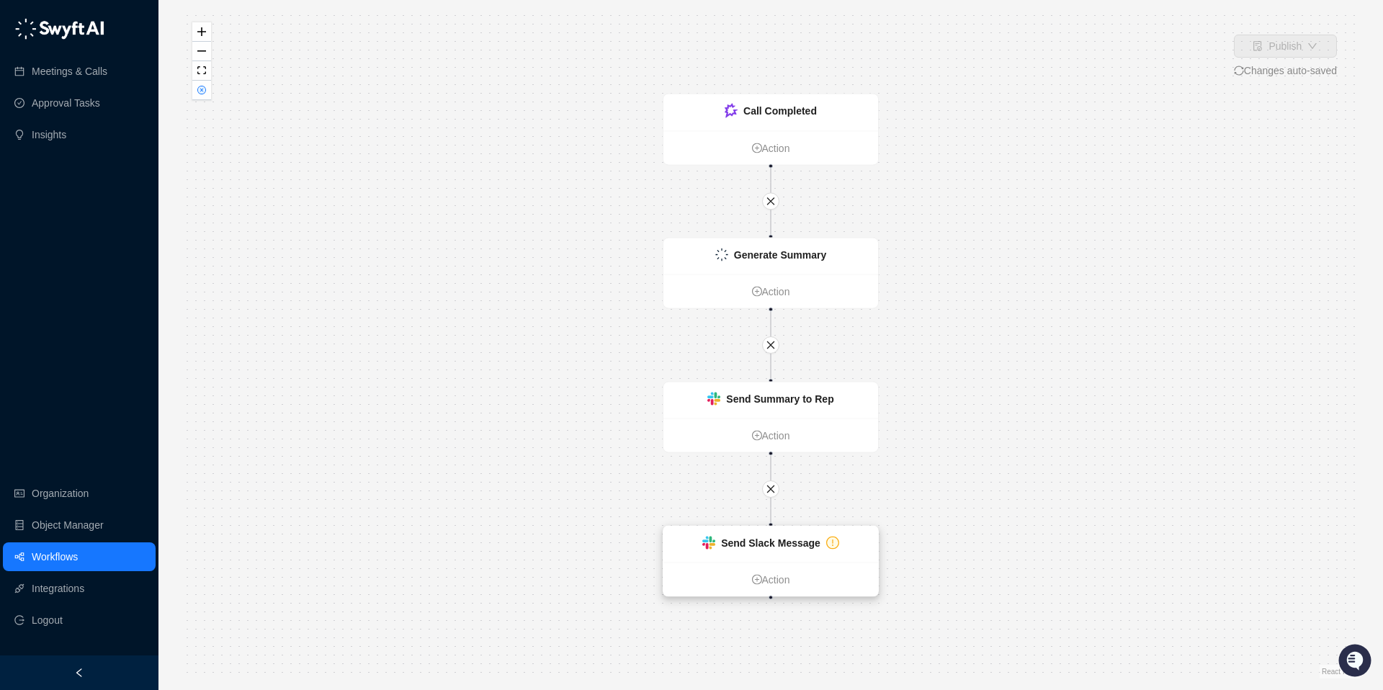
click at [789, 544] on strong "Send Slack Message" at bounding box center [770, 543] width 99 height 12
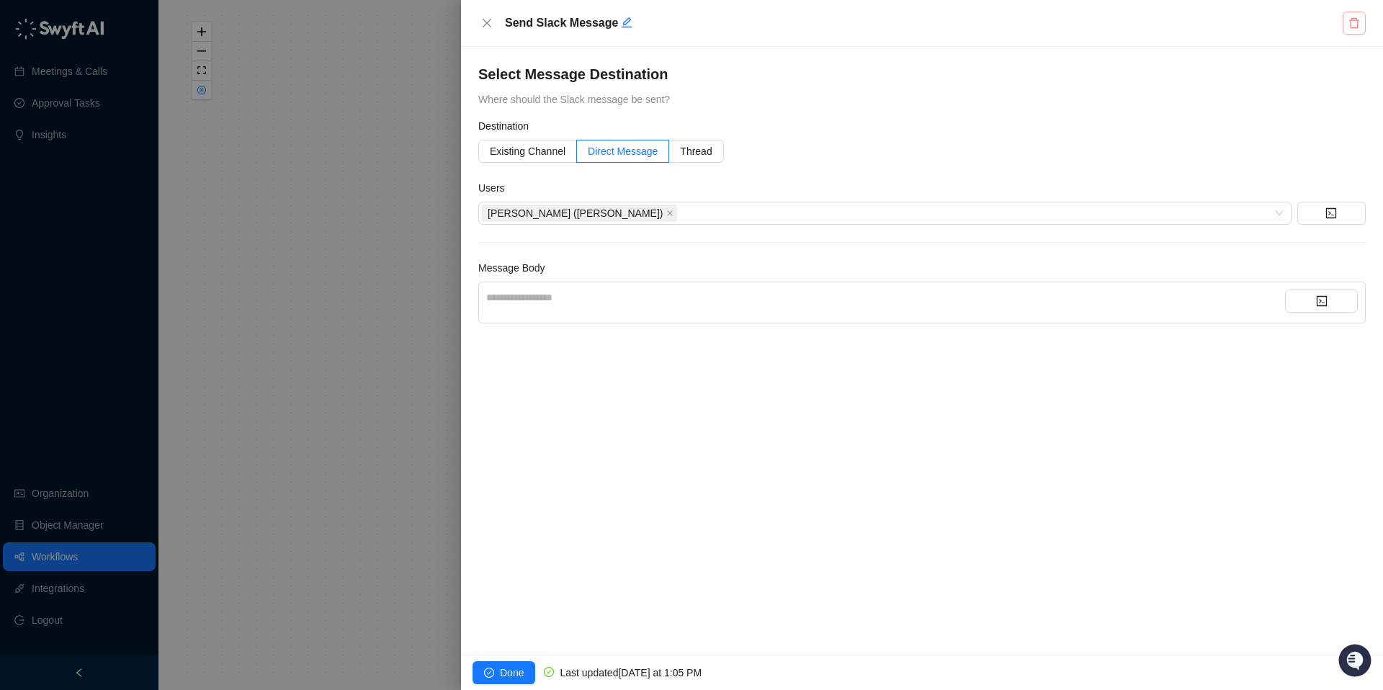
click at [1354, 22] on icon "delete" at bounding box center [1355, 23] width 12 height 12
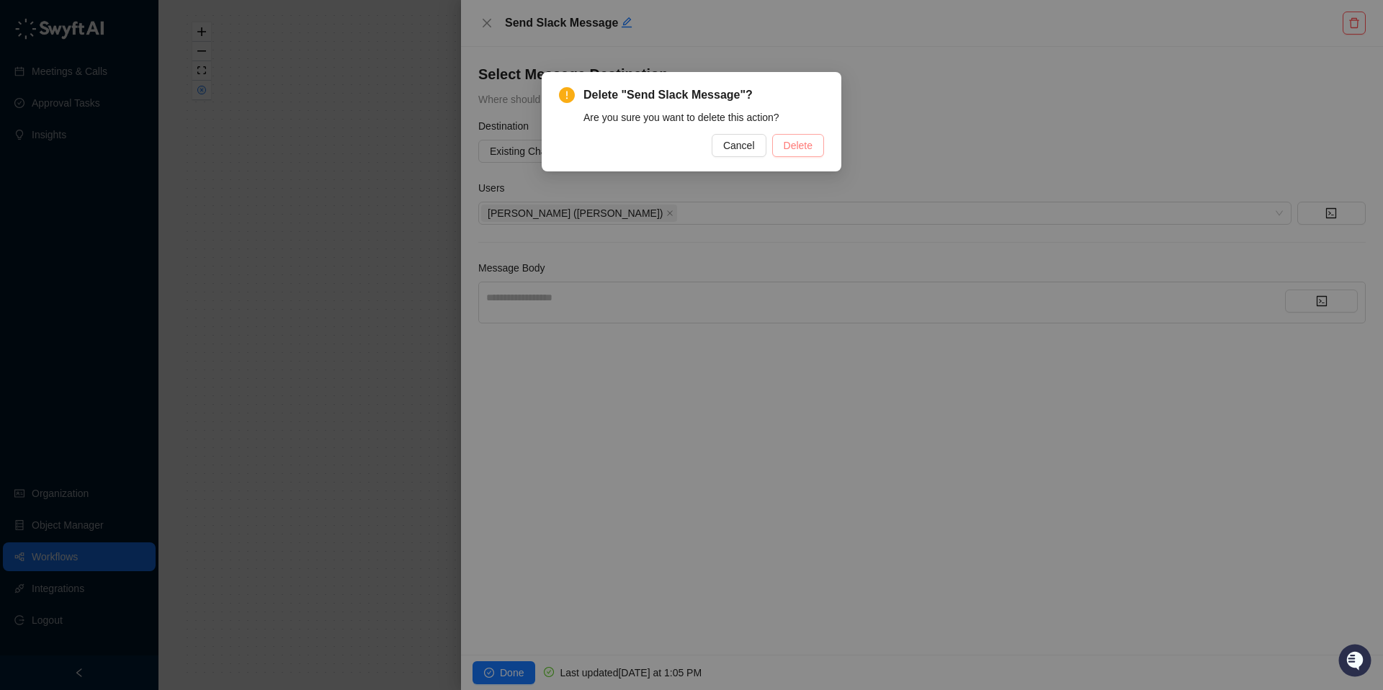
click at [798, 148] on span "Delete" at bounding box center [798, 146] width 29 height 16
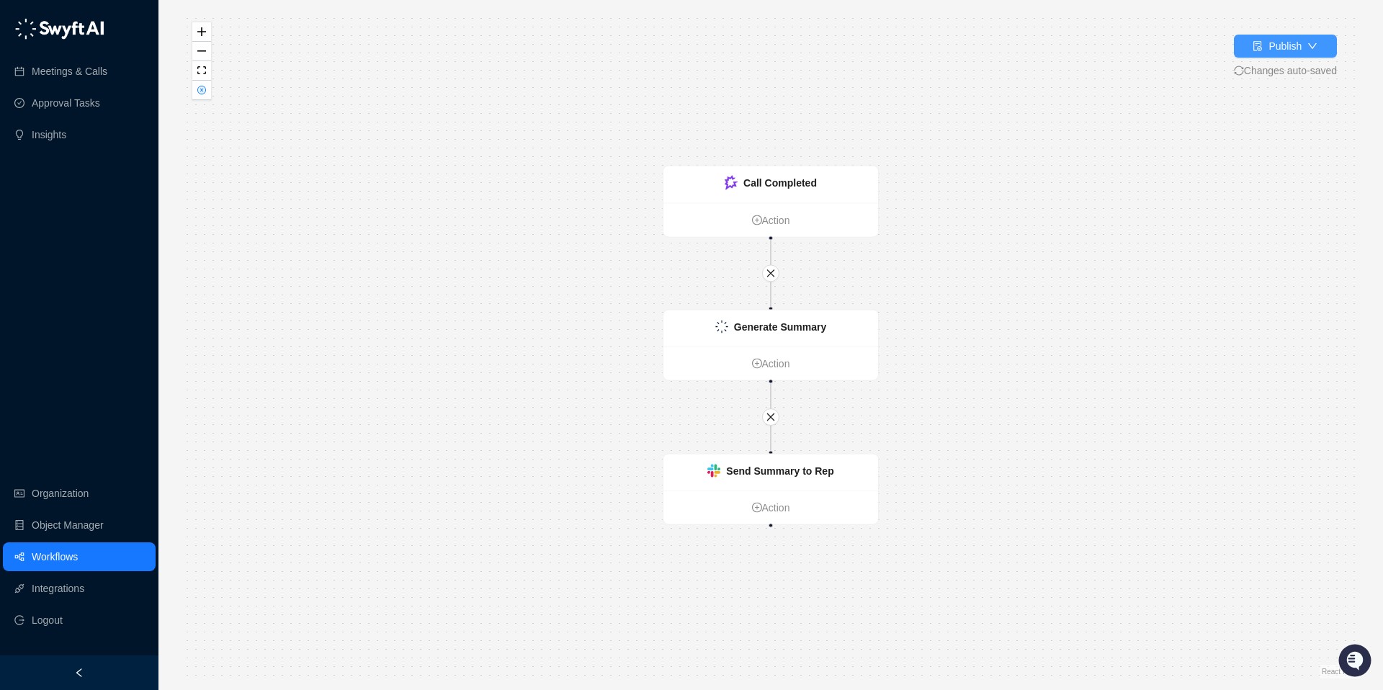
click at [1258, 35] on button "Publish" at bounding box center [1285, 46] width 103 height 23
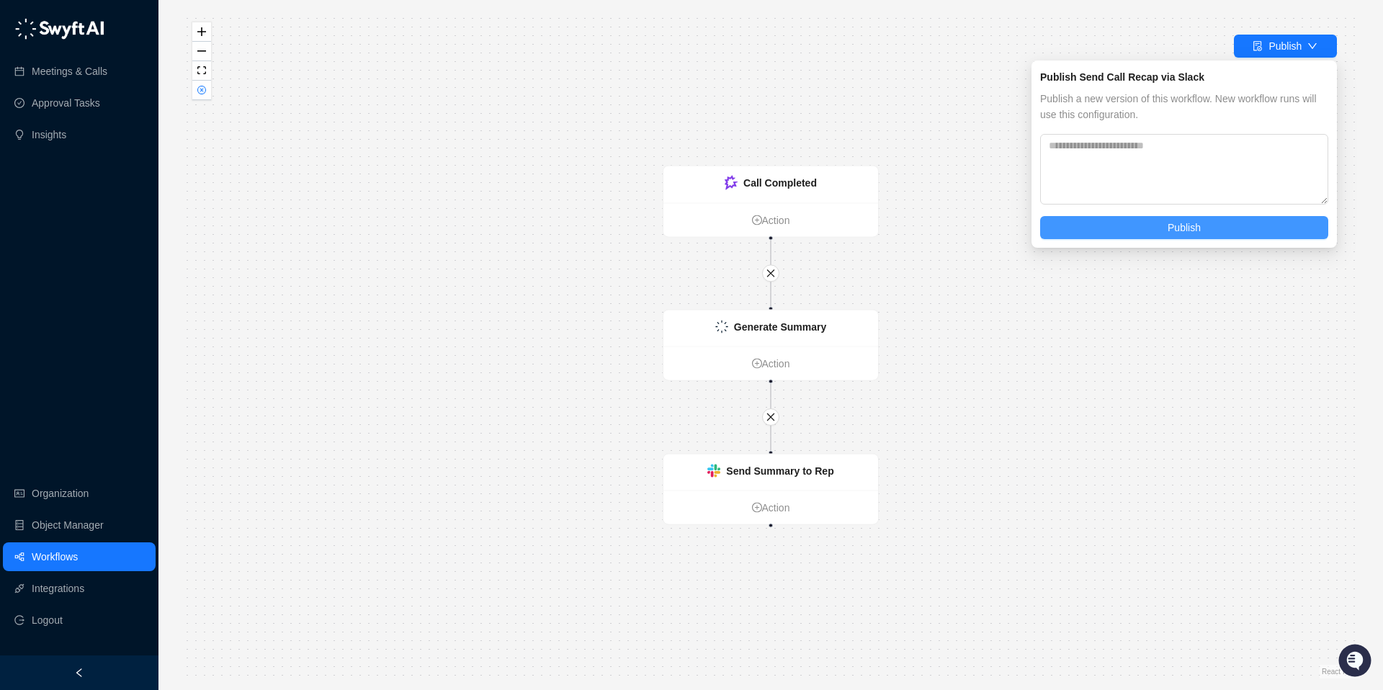
click at [1148, 217] on button "Publish" at bounding box center [1184, 227] width 288 height 23
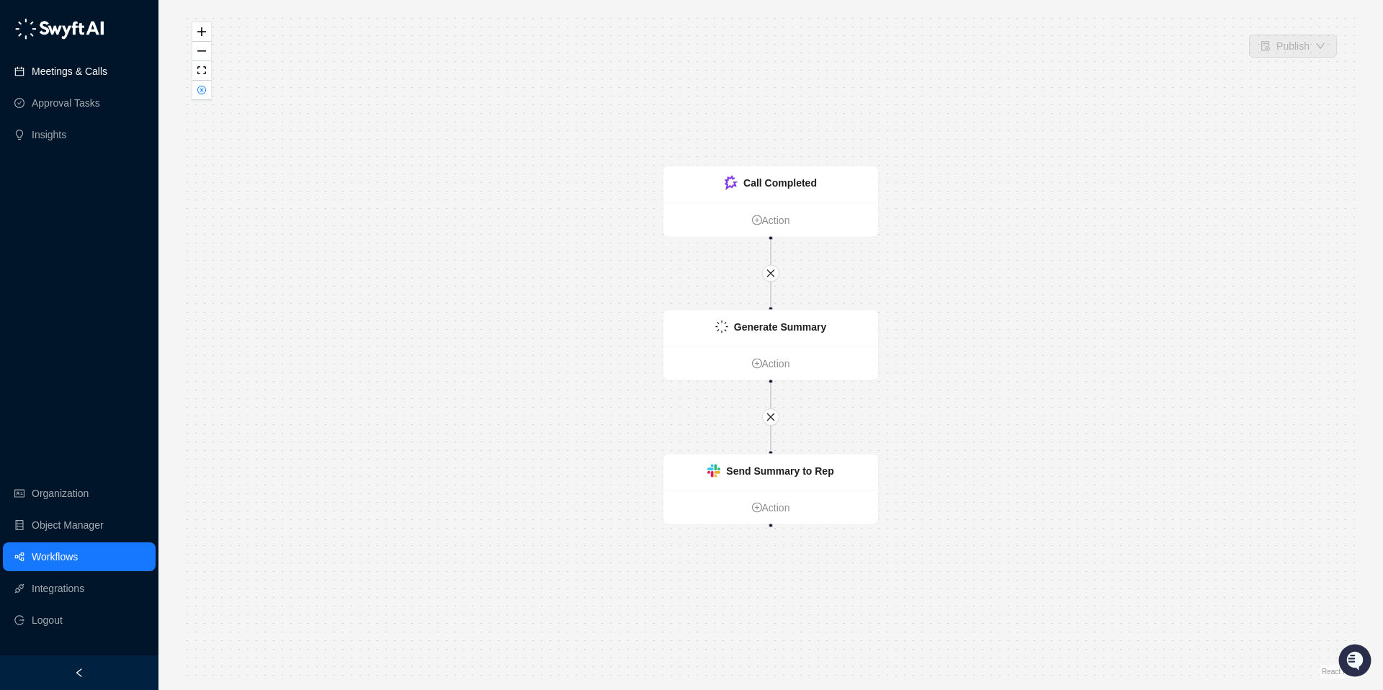
click at [91, 81] on link "Meetings & Calls" at bounding box center [70, 71] width 76 height 29
